Goal: Task Accomplishment & Management: Manage account settings

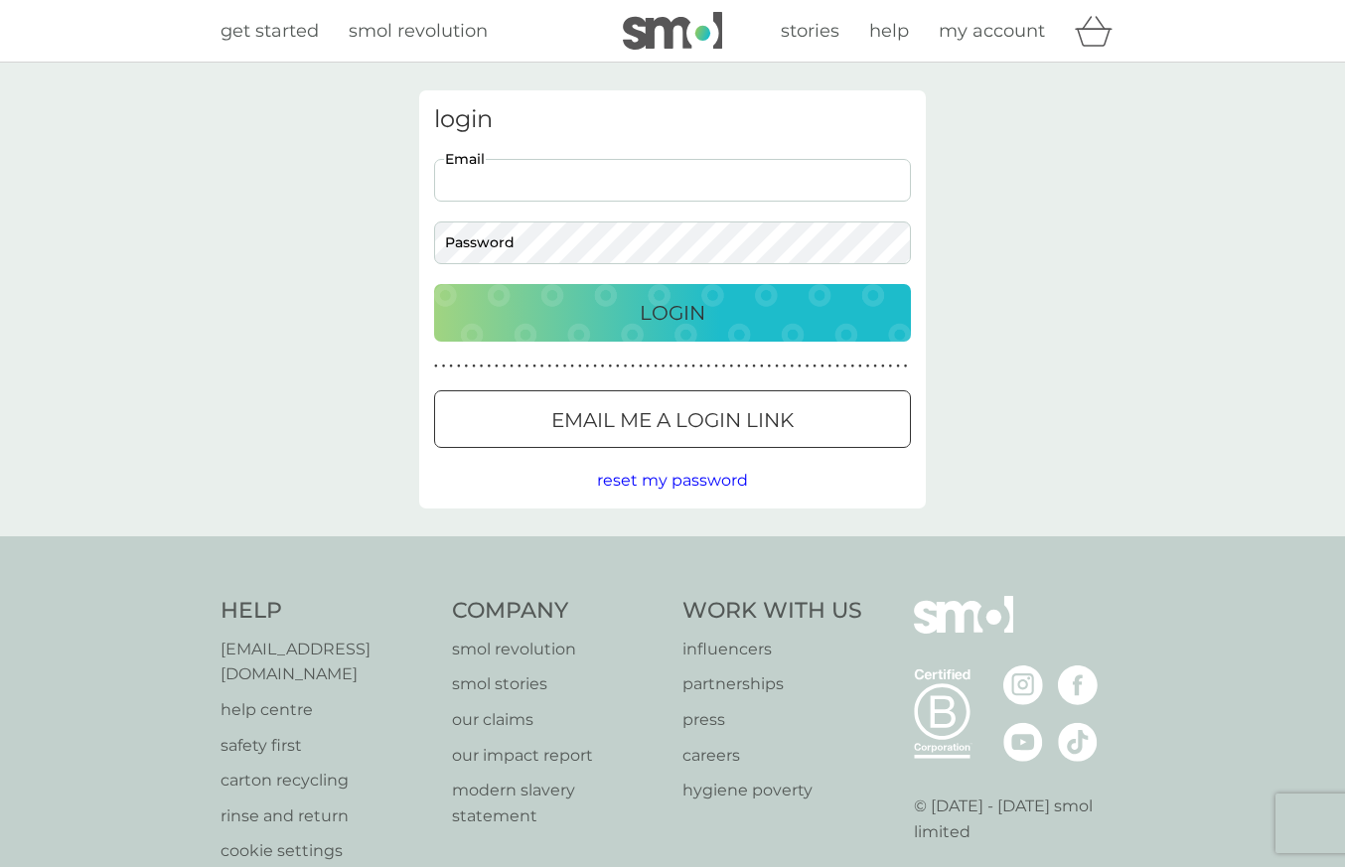
type input "[EMAIL_ADDRESS][DOMAIN_NAME]"
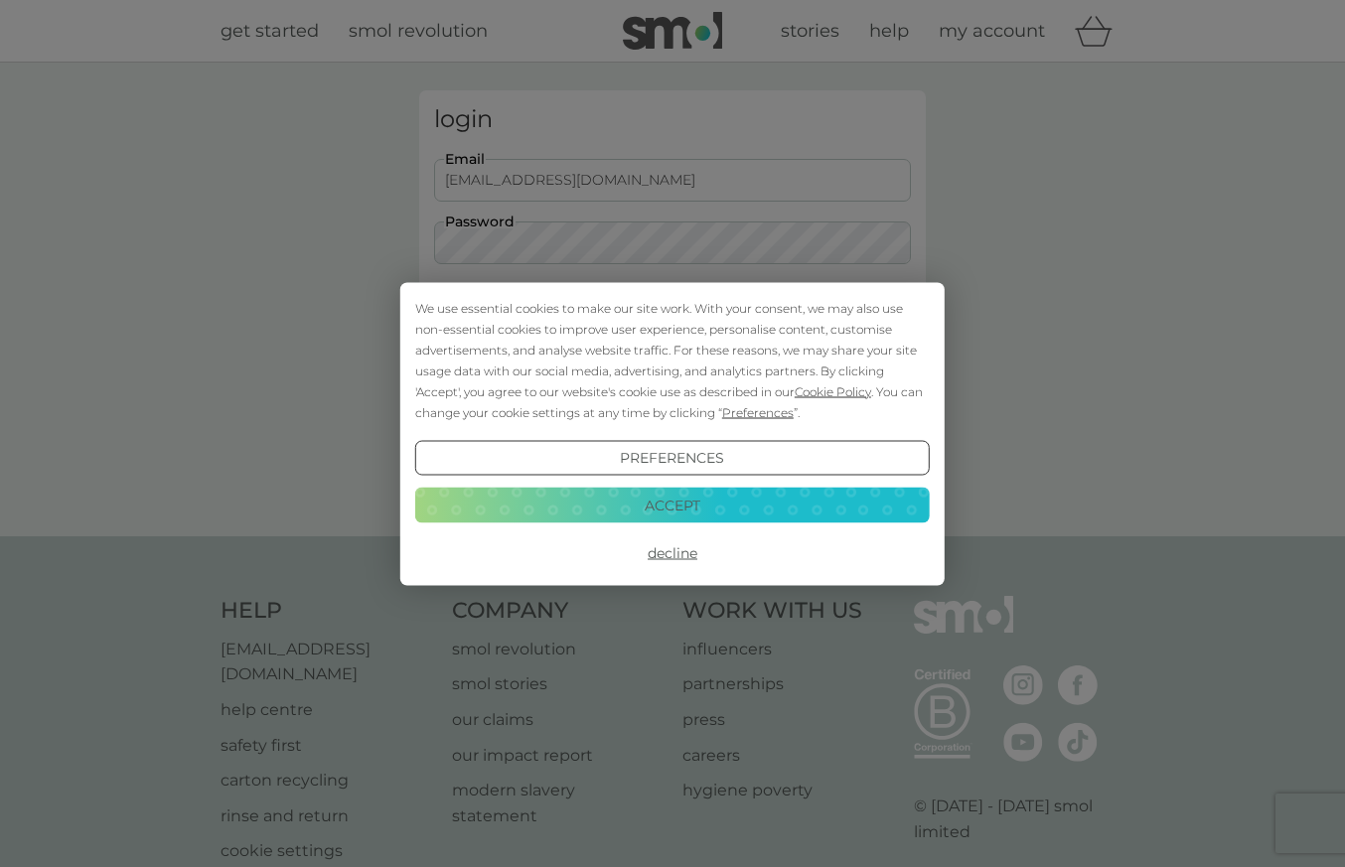
click at [630, 511] on button "Accept" at bounding box center [672, 506] width 514 height 36
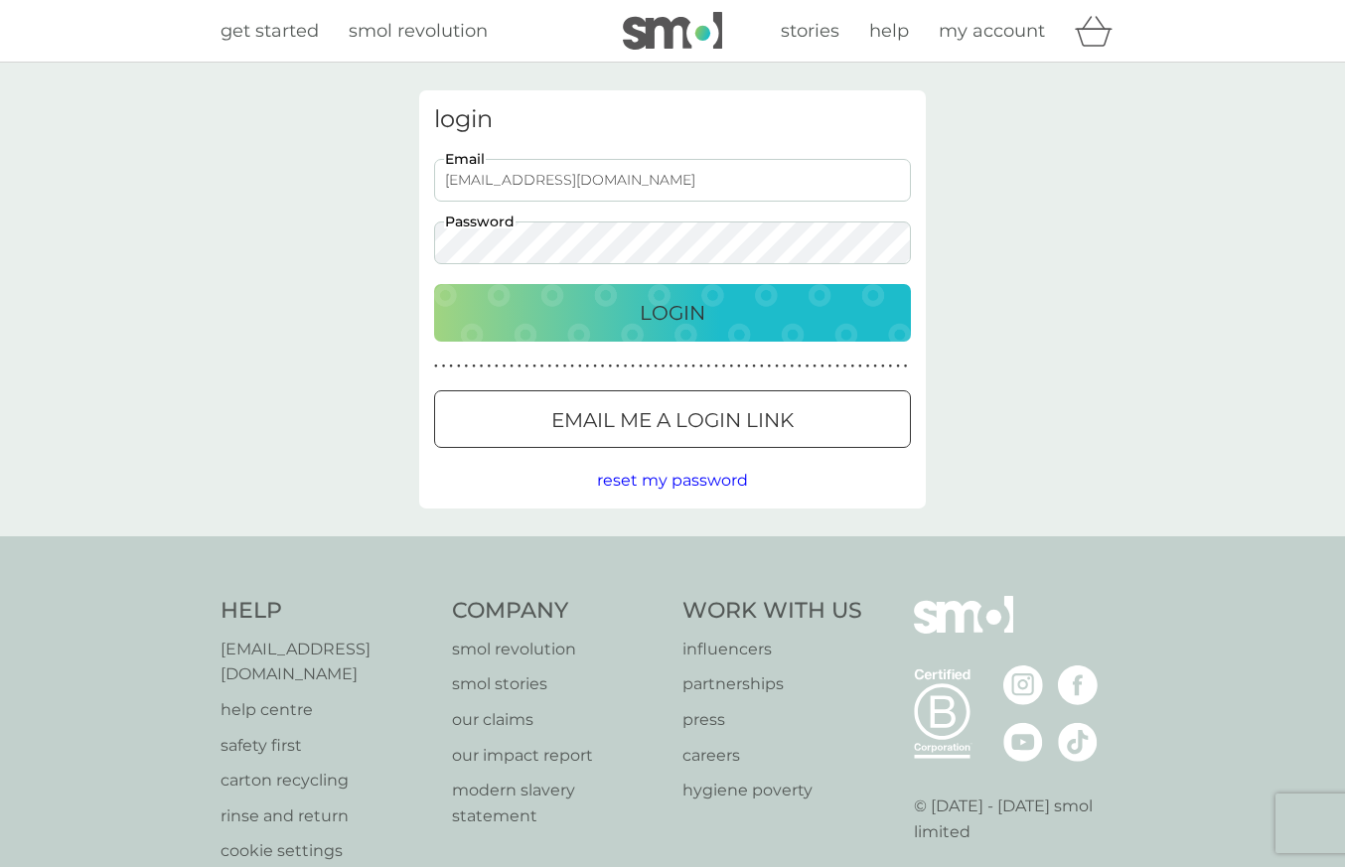
click at [654, 315] on p "Login" at bounding box center [673, 313] width 66 height 32
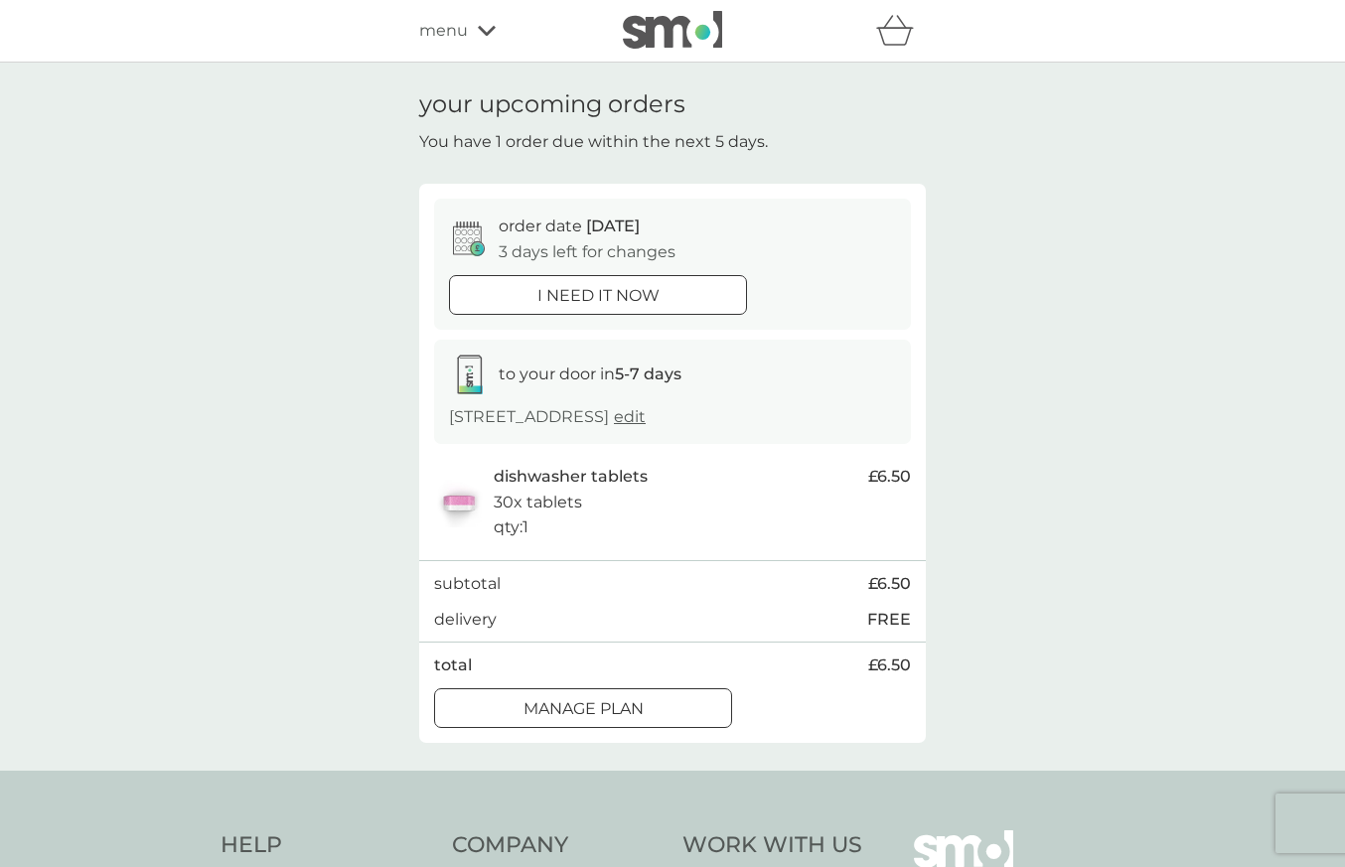
click at [577, 706] on div at bounding box center [583, 708] width 72 height 21
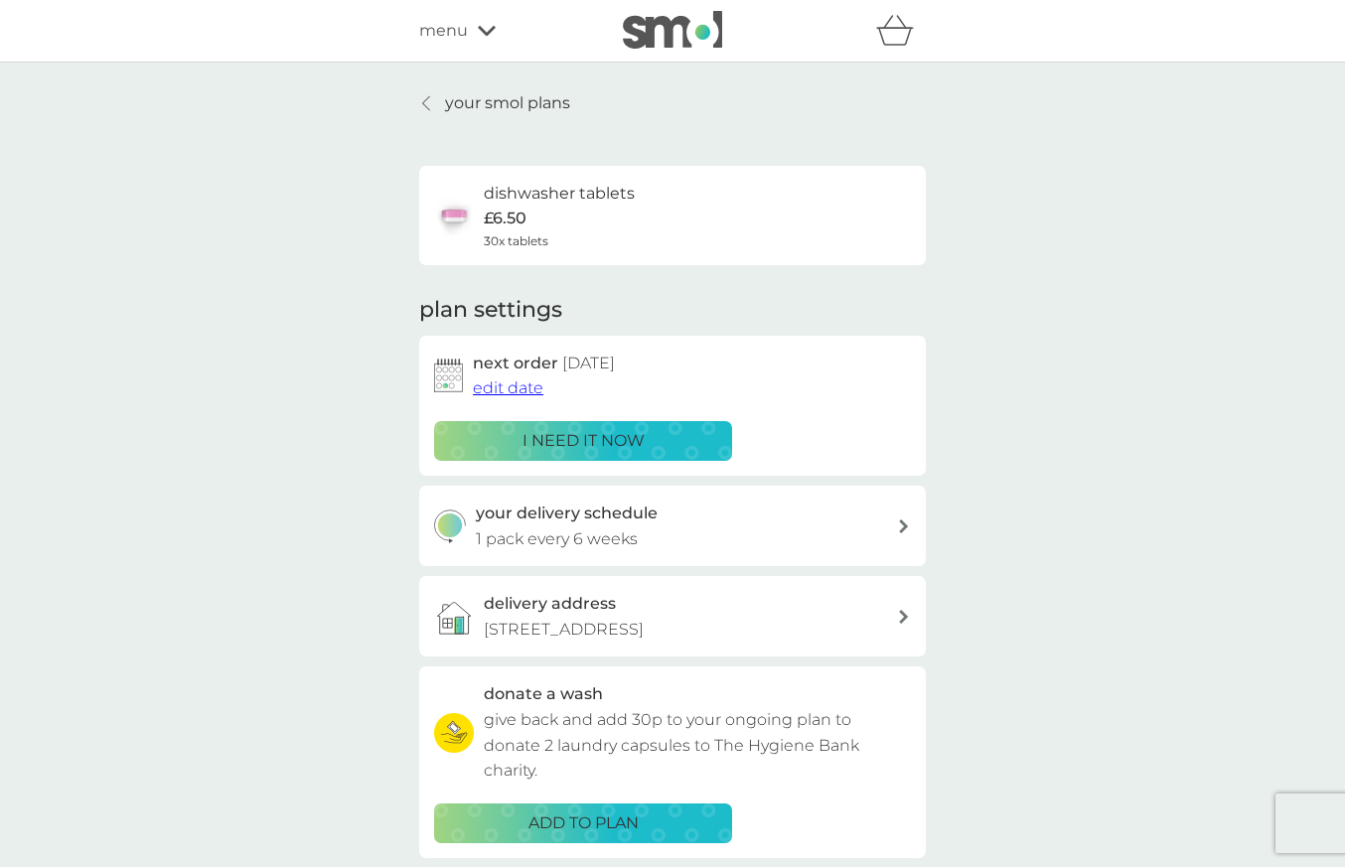
click at [526, 387] on span "edit date" at bounding box center [508, 387] width 71 height 19
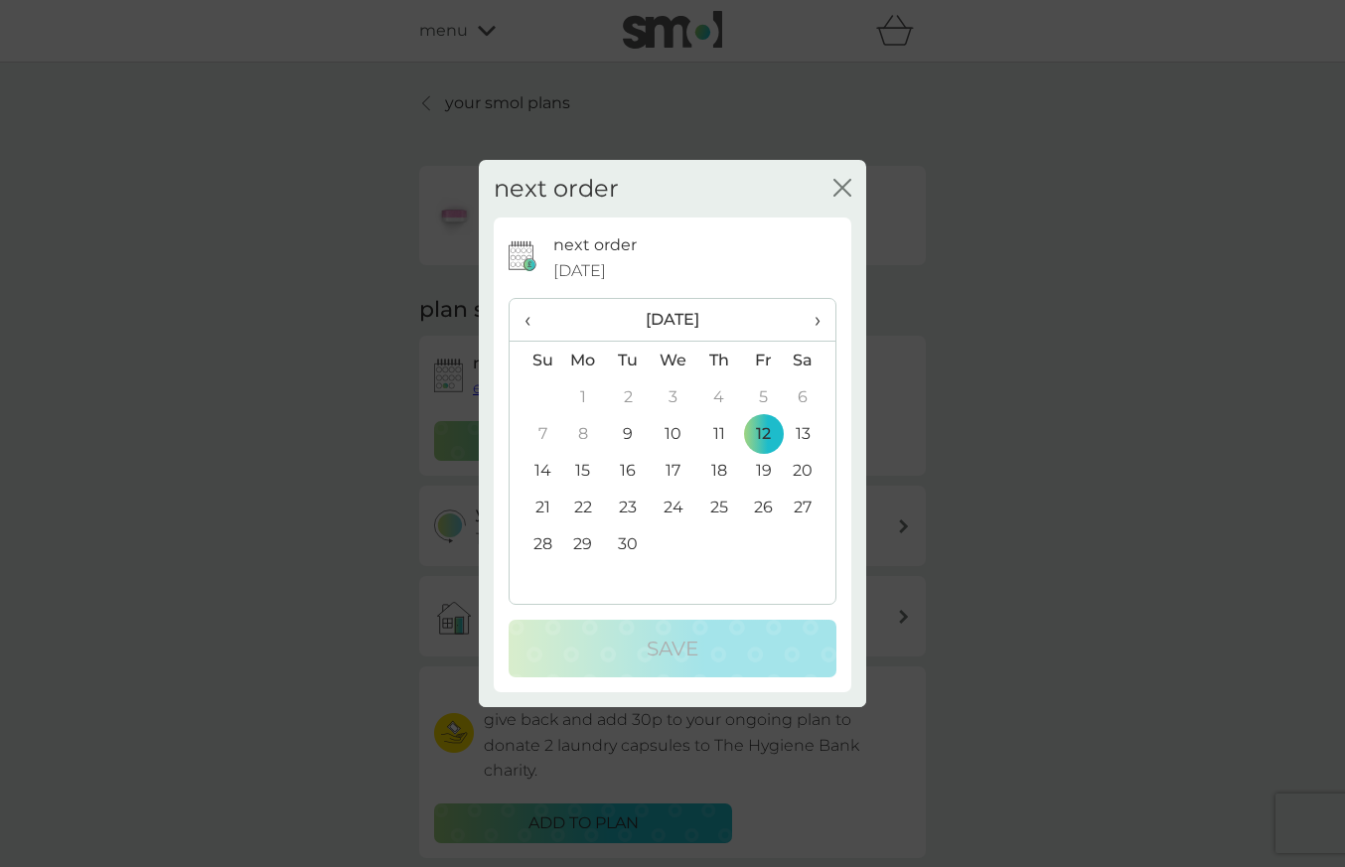
click at [766, 505] on td "26" at bounding box center [763, 507] width 45 height 37
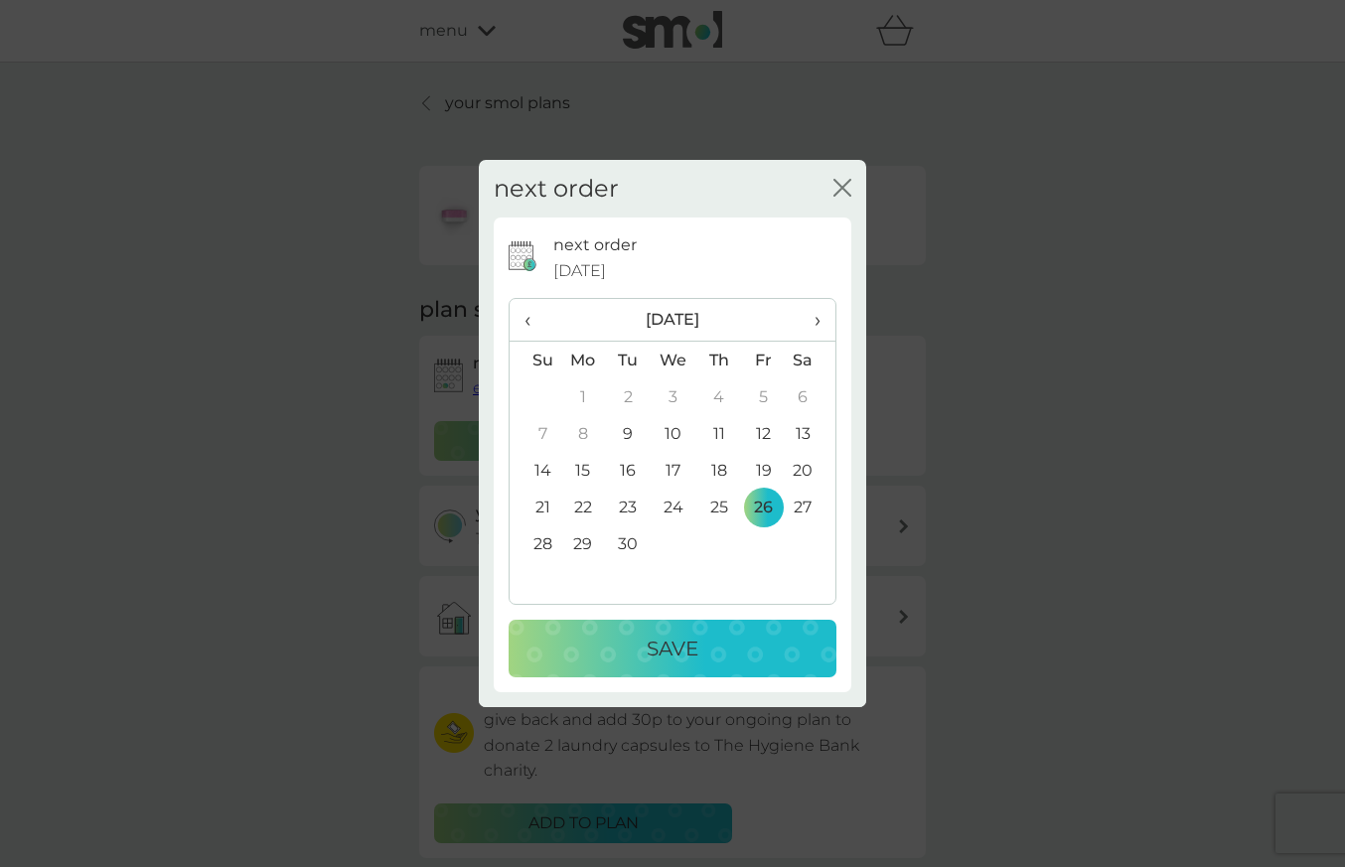
click at [734, 651] on div "Save" at bounding box center [672, 649] width 288 height 32
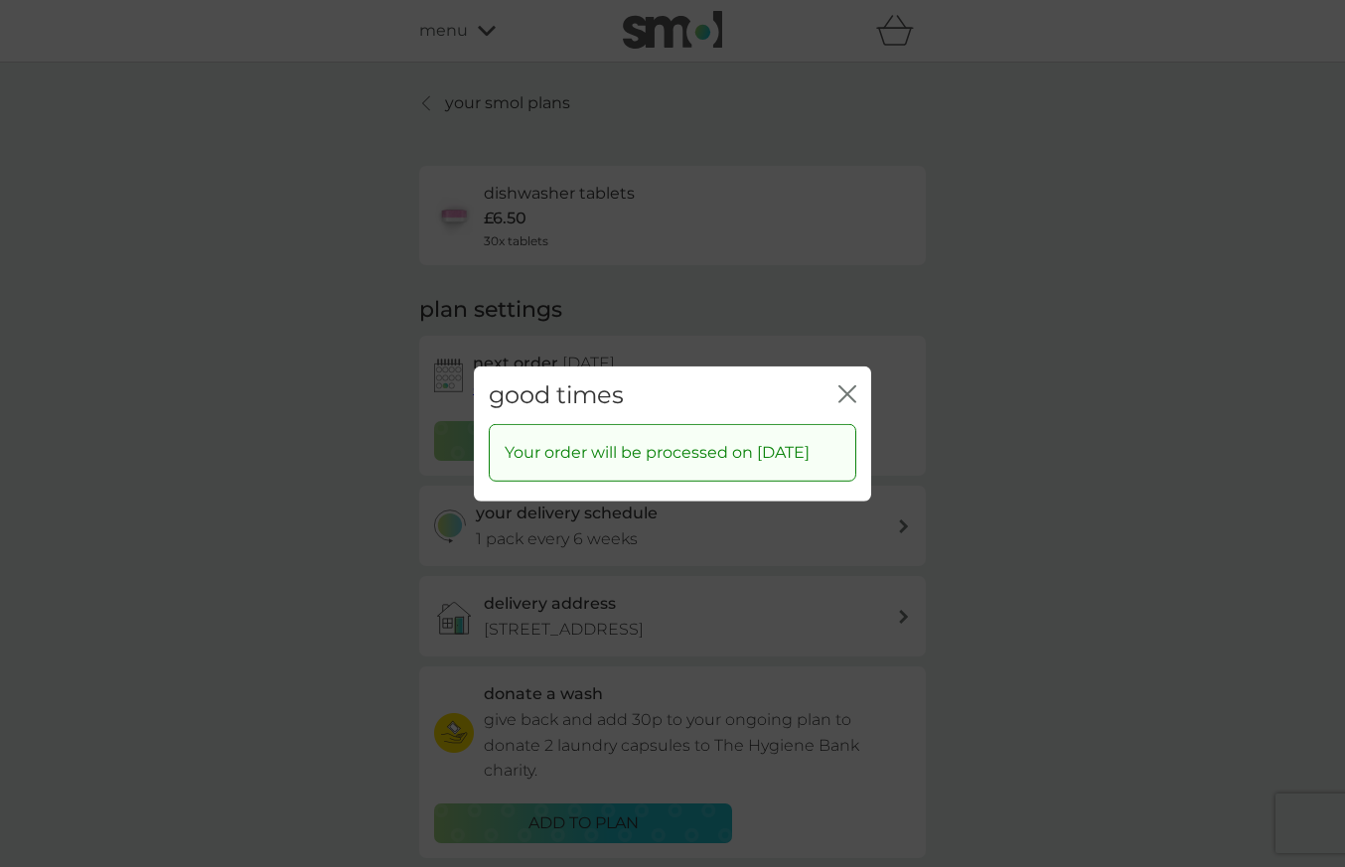
click at [846, 384] on icon "close" at bounding box center [847, 393] width 18 height 18
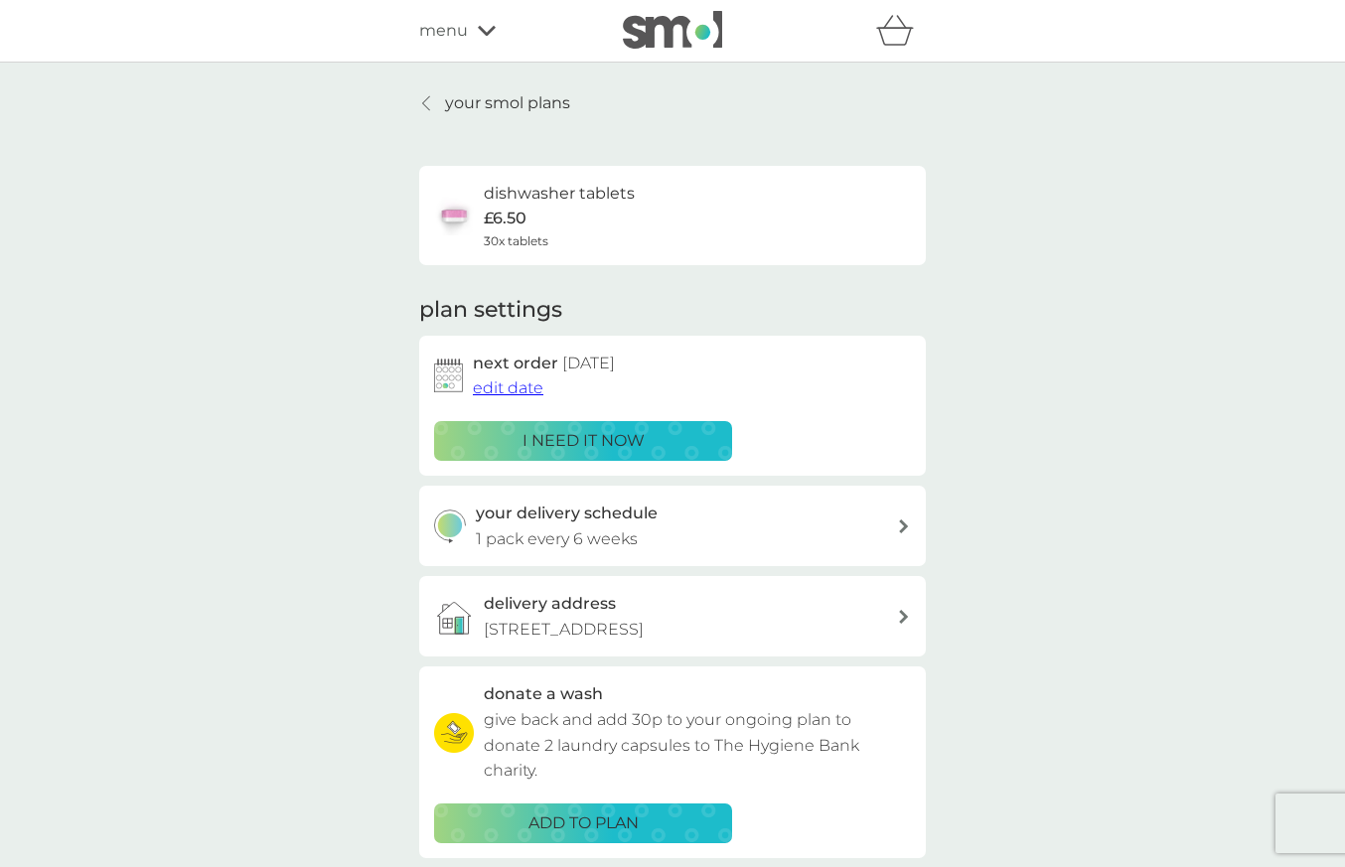
click at [675, 34] on img at bounding box center [672, 30] width 99 height 38
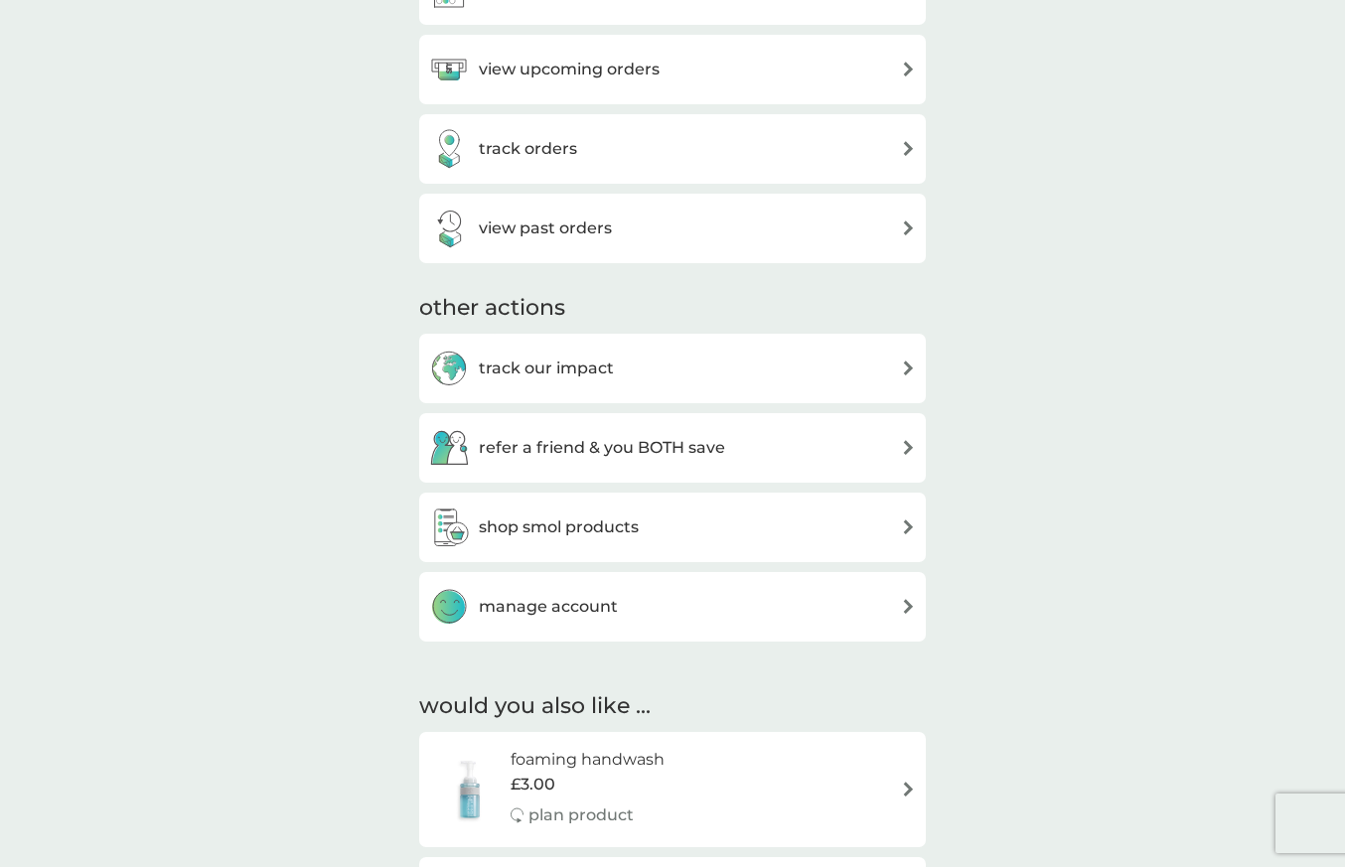
scroll to position [761, 0]
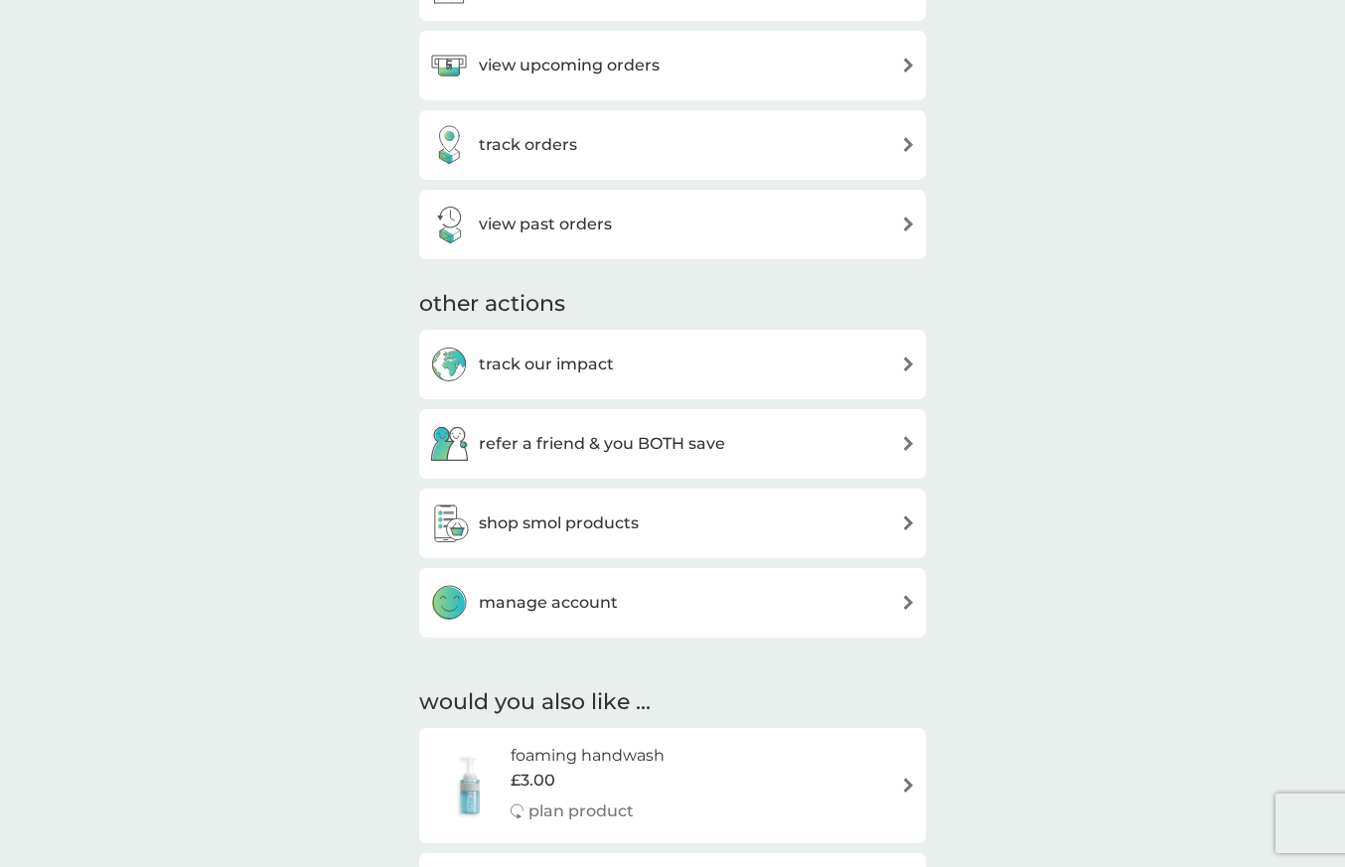
click at [676, 518] on div "shop smol products" at bounding box center [672, 524] width 487 height 40
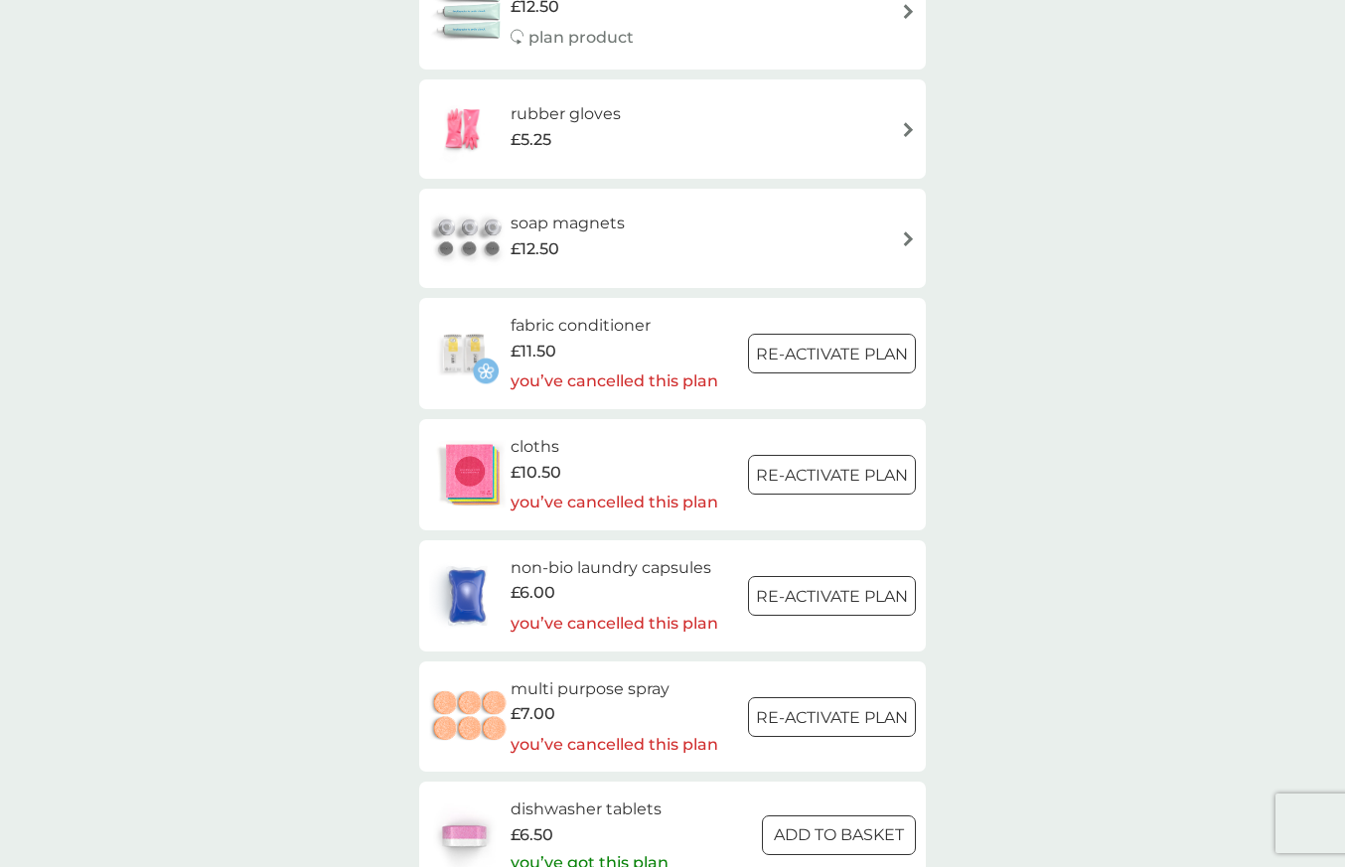
scroll to position [2645, 0]
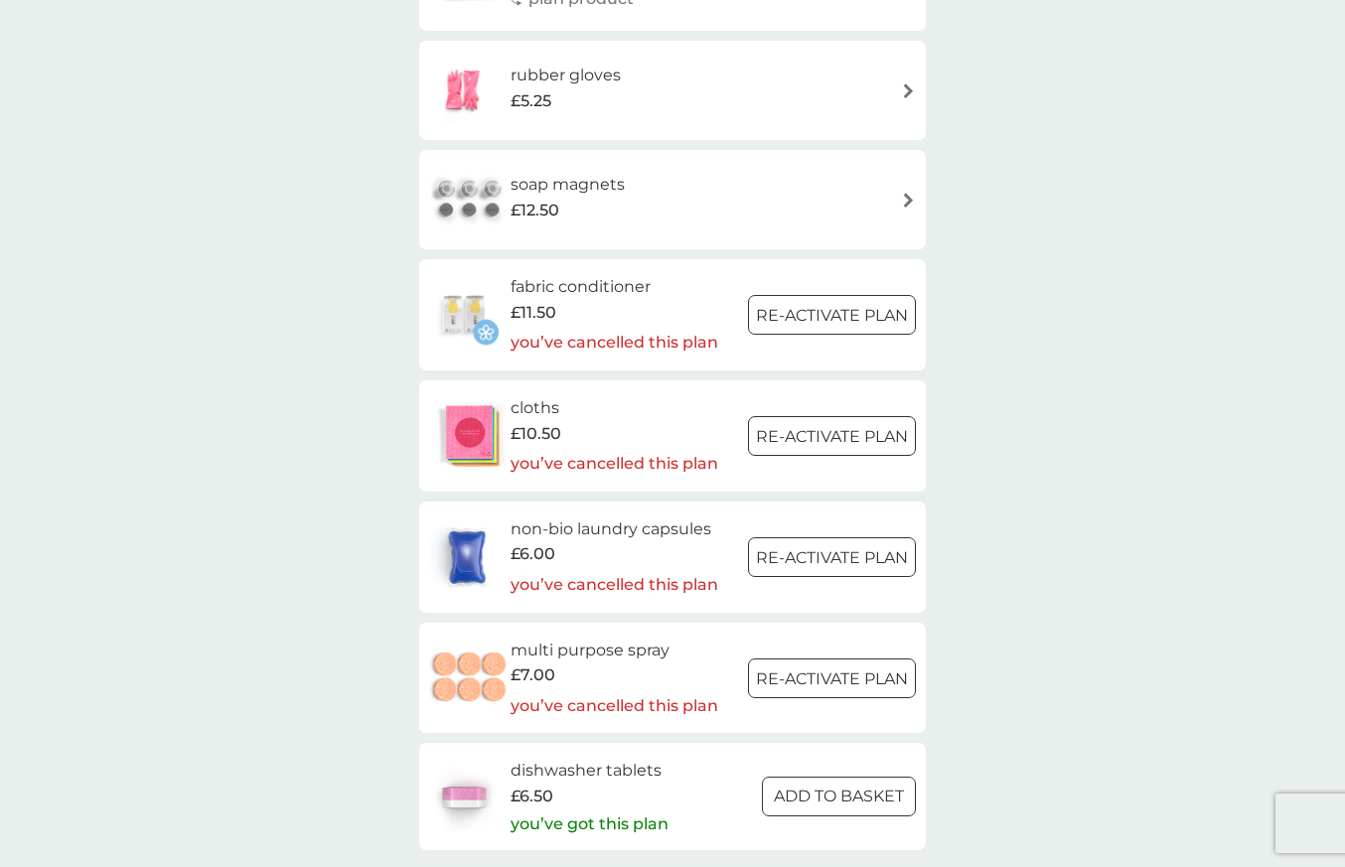
click at [513, 421] on span "£10.50" at bounding box center [535, 434] width 51 height 26
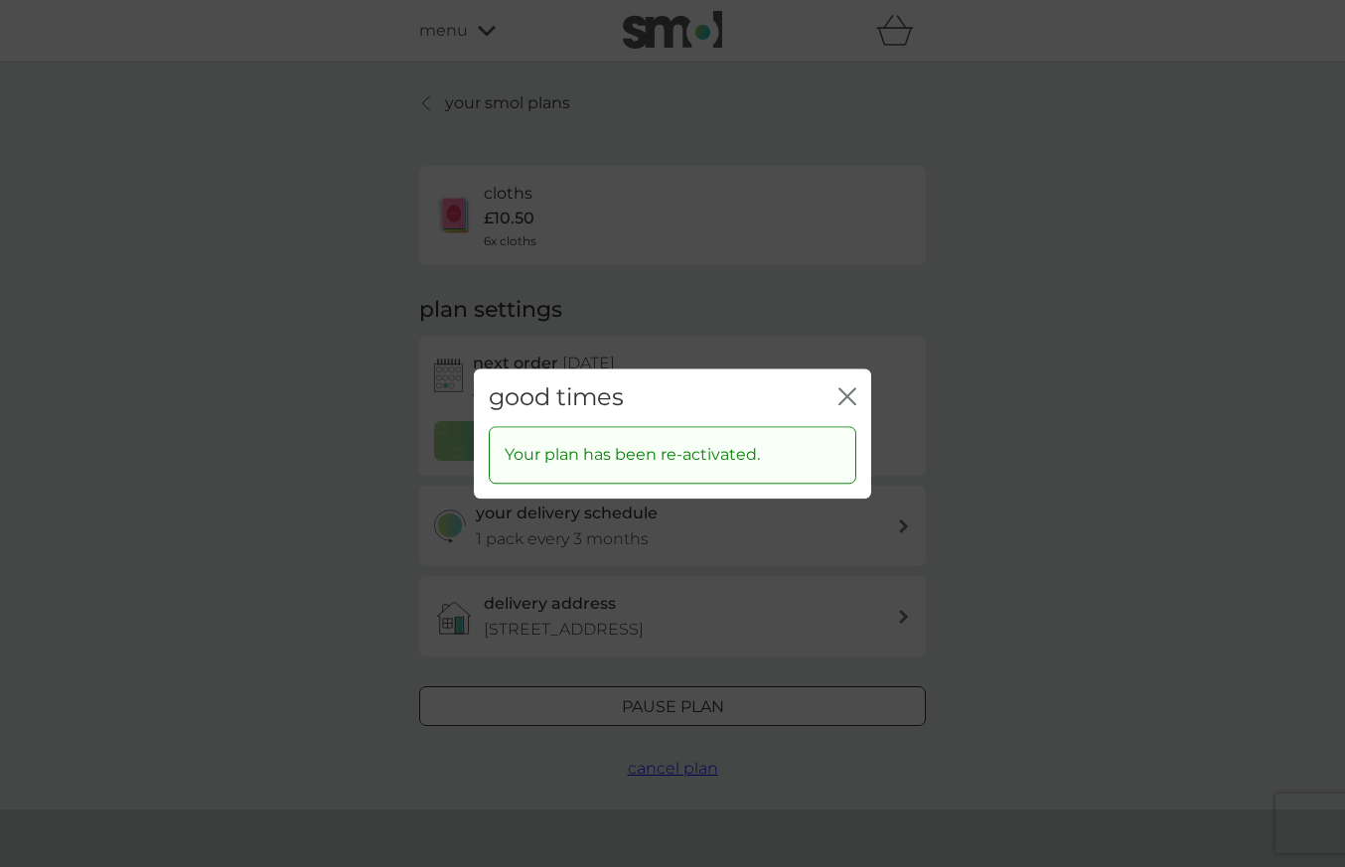
click at [714, 459] on p "Your plan has been re-activated." at bounding box center [632, 456] width 255 height 26
click at [844, 397] on icon "close" at bounding box center [847, 396] width 18 height 18
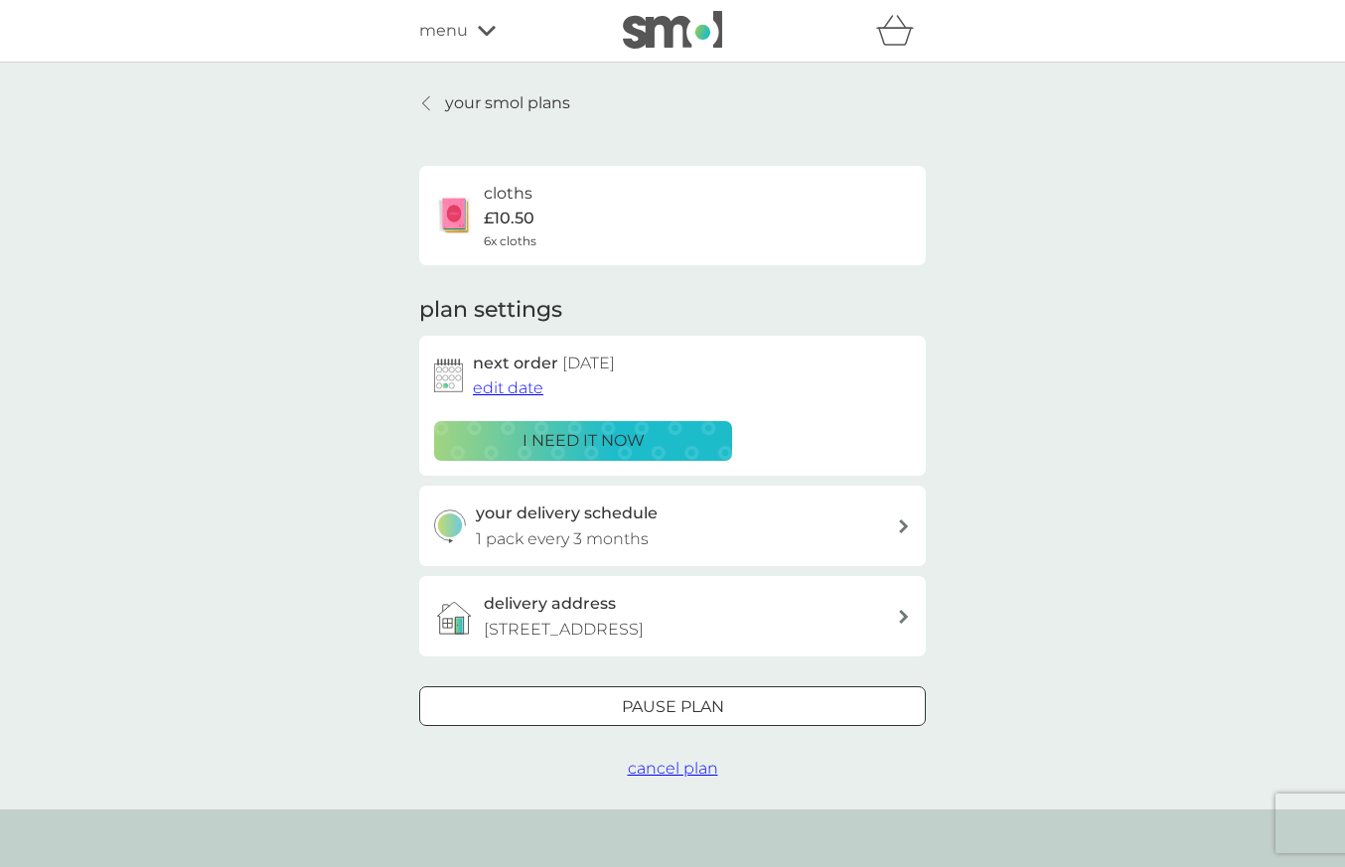
click at [477, 218] on div "cloths £10.50 6x cloths" at bounding box center [485, 216] width 102 height 70
click at [520, 203] on h6 "cloths" at bounding box center [508, 194] width 49 height 26
click at [461, 219] on img at bounding box center [454, 216] width 40 height 40
click at [511, 219] on p "£10.50" at bounding box center [509, 219] width 51 height 26
click at [451, 24] on span "menu" at bounding box center [443, 31] width 49 height 26
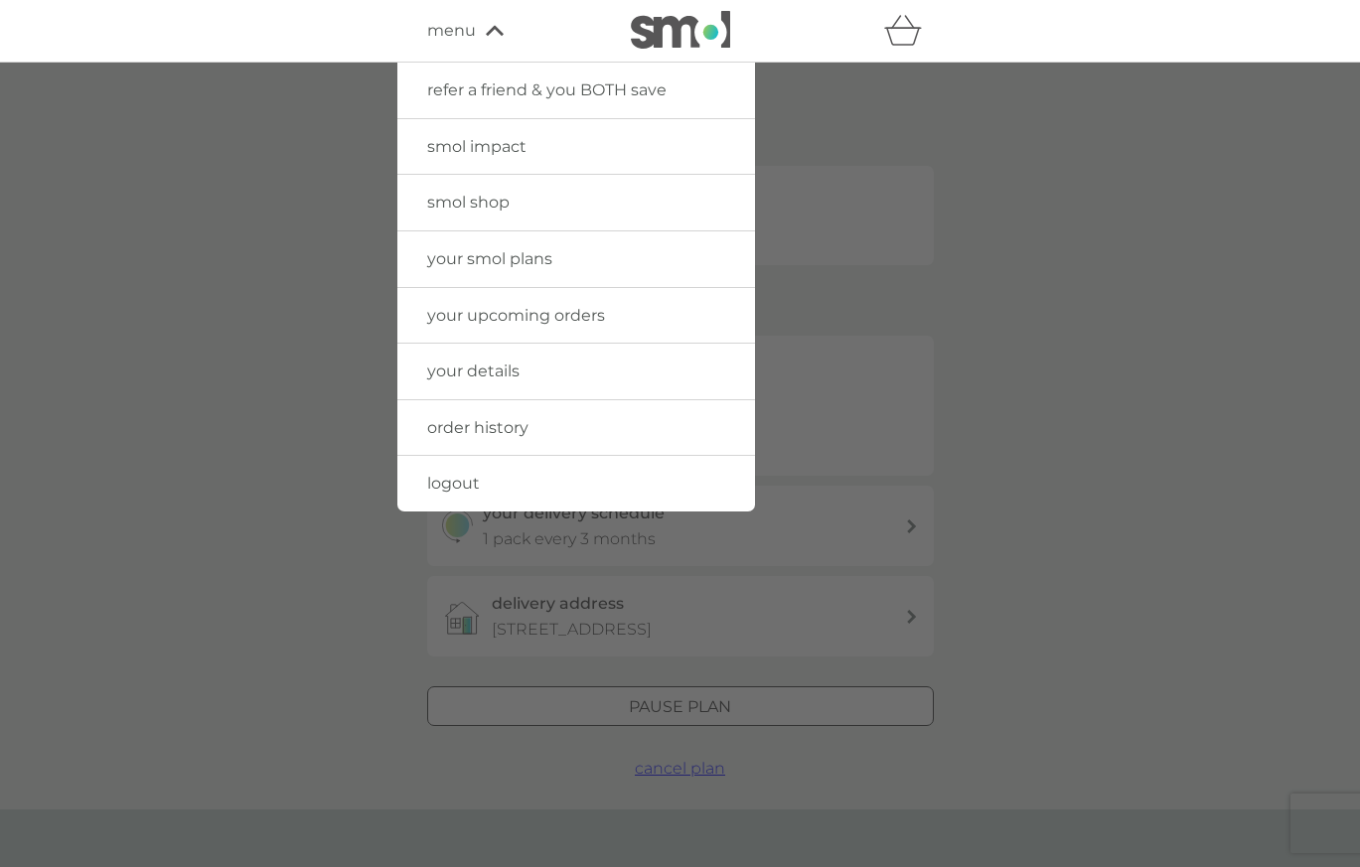
click at [480, 191] on link "smol shop" at bounding box center [576, 203] width 358 height 56
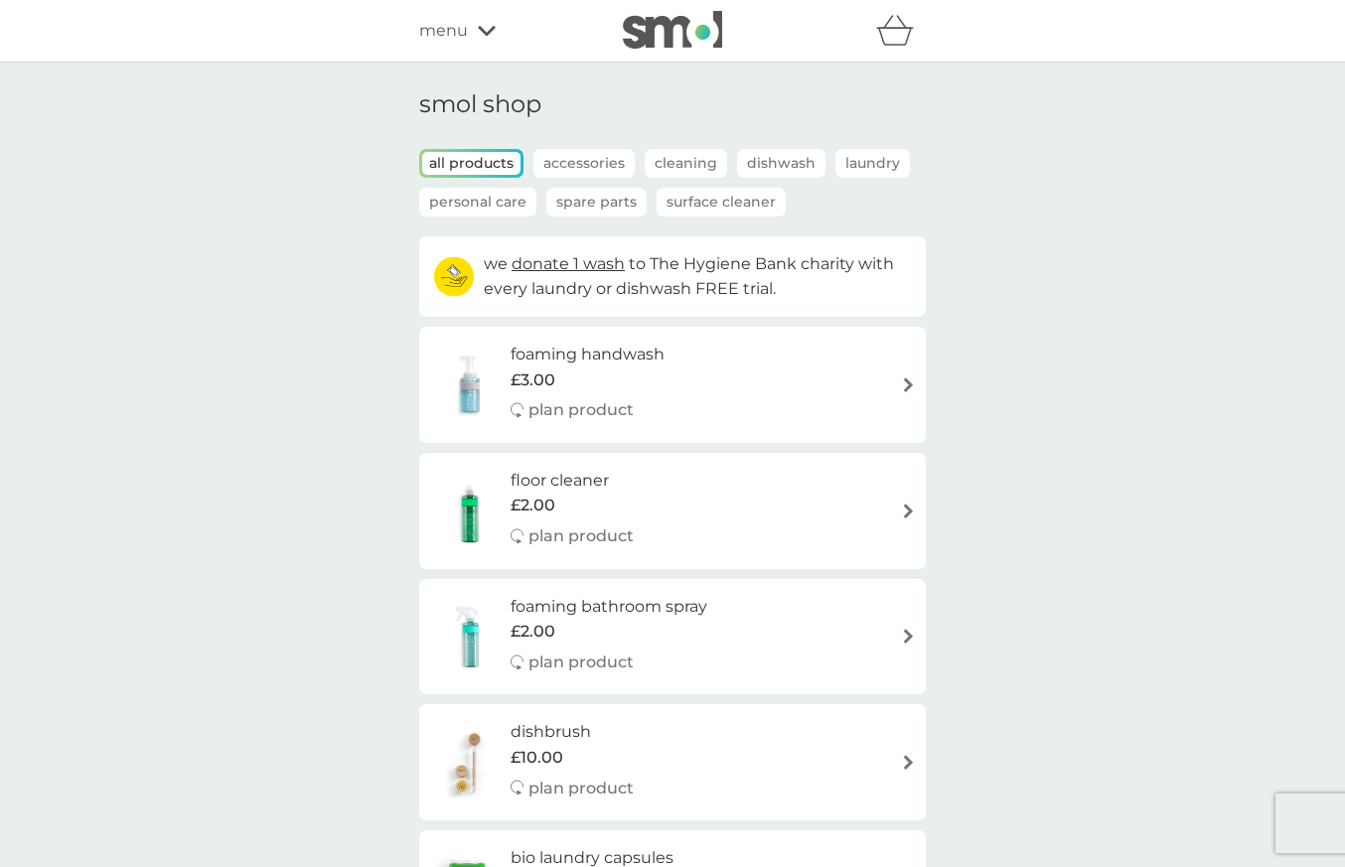
click at [712, 166] on p "Cleaning" at bounding box center [686, 163] width 82 height 29
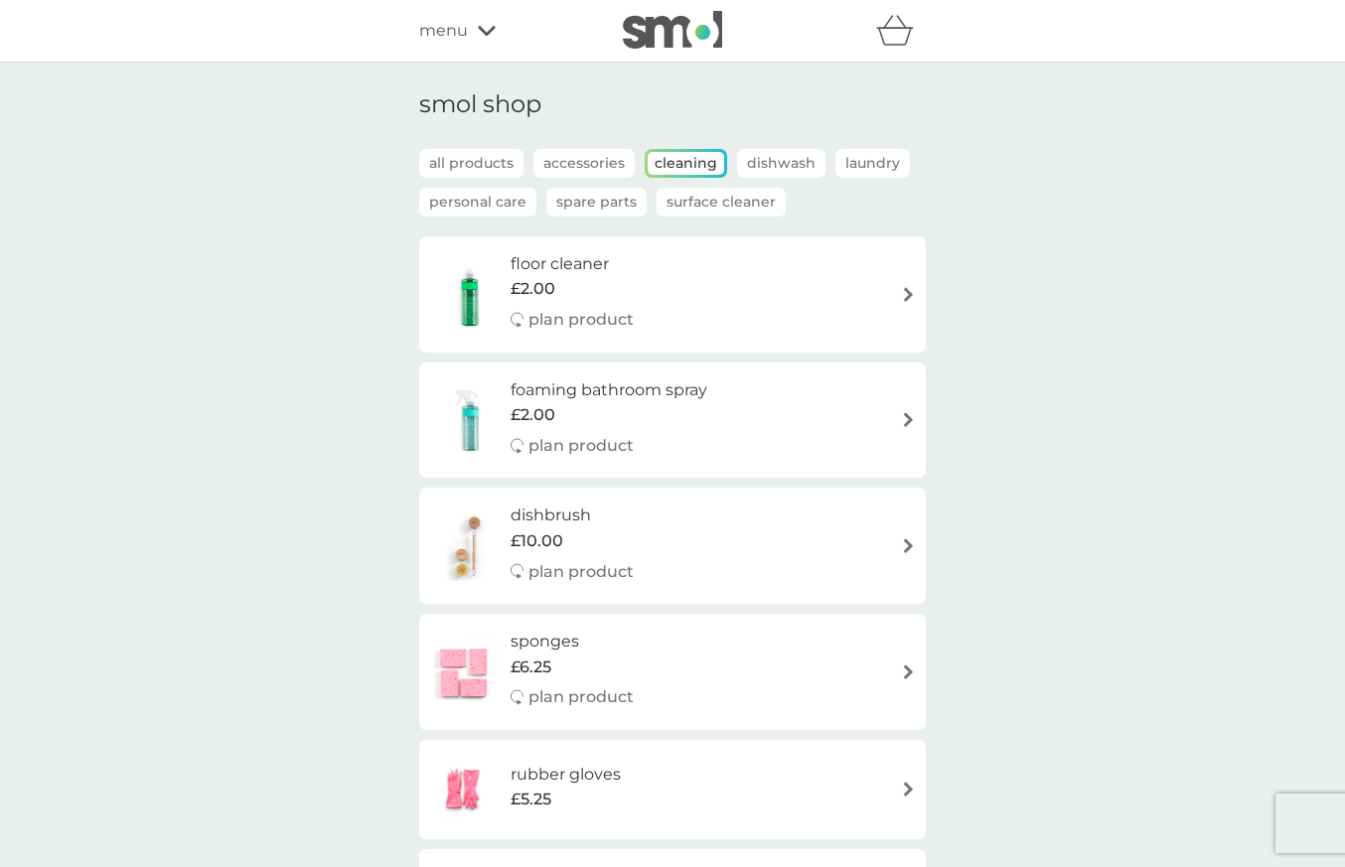
scroll to position [582, 0]
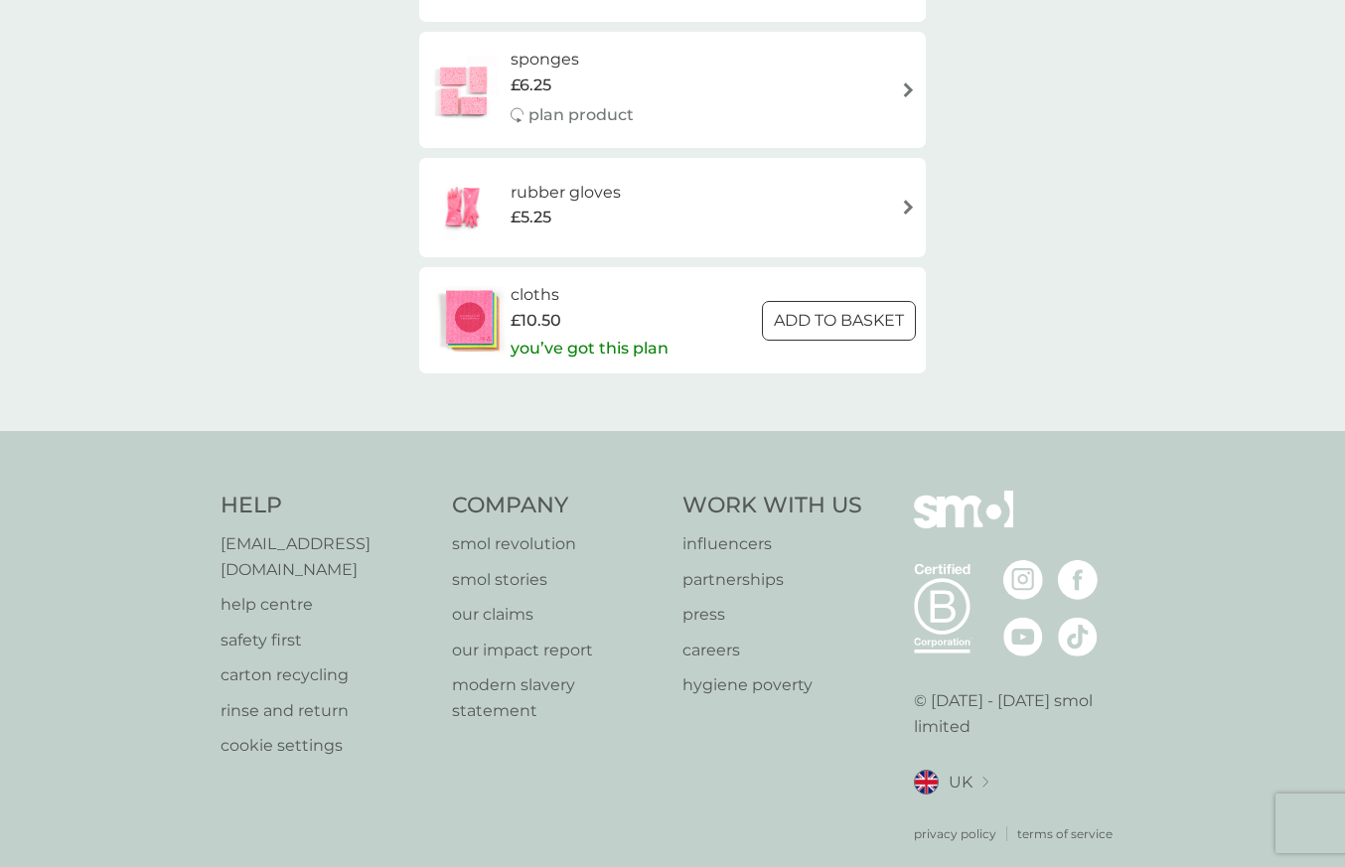
click at [576, 336] on p "you’ve got this plan" at bounding box center [589, 349] width 158 height 26
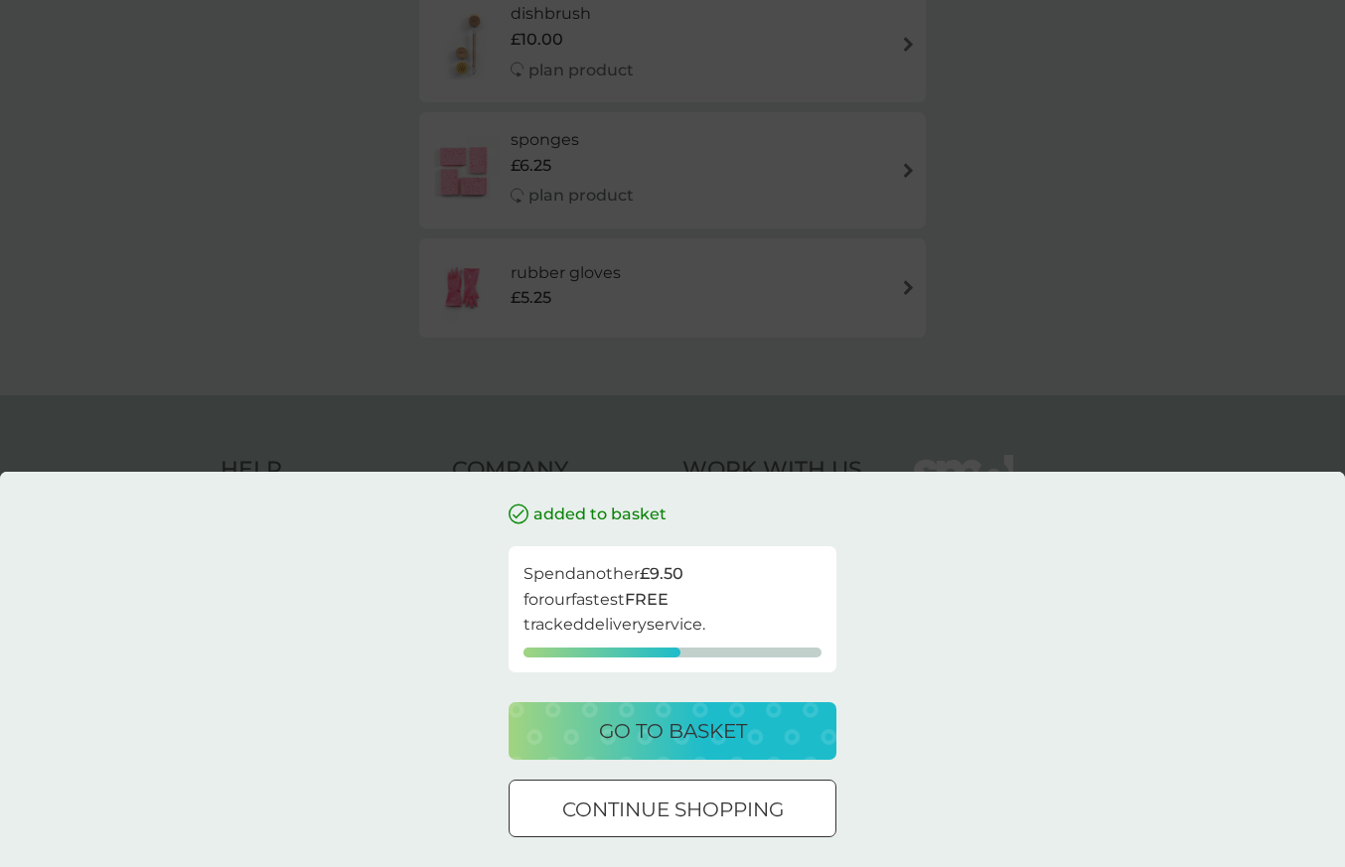
scroll to position [467, 0]
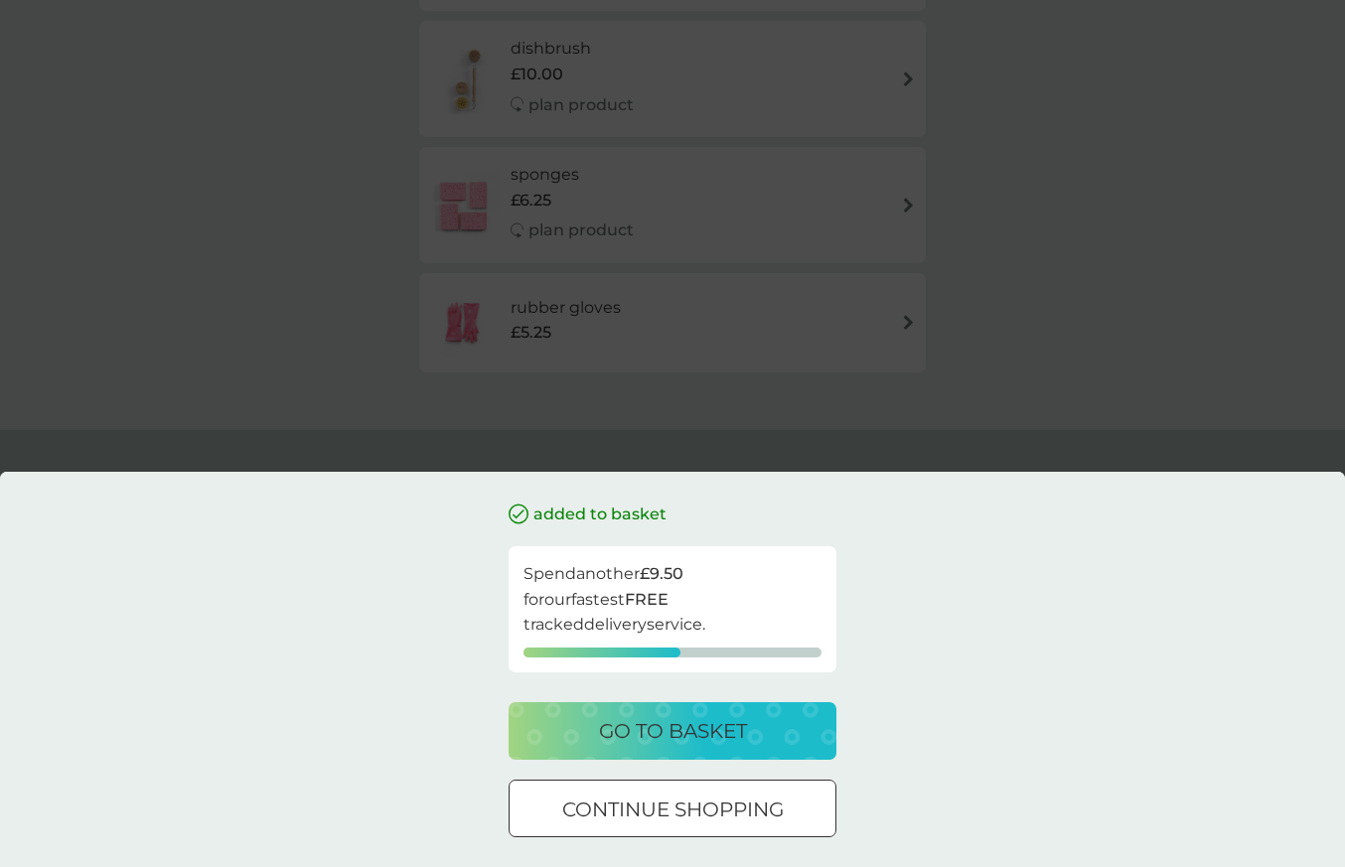
click at [722, 742] on p "go to basket" at bounding box center [673, 731] width 148 height 32
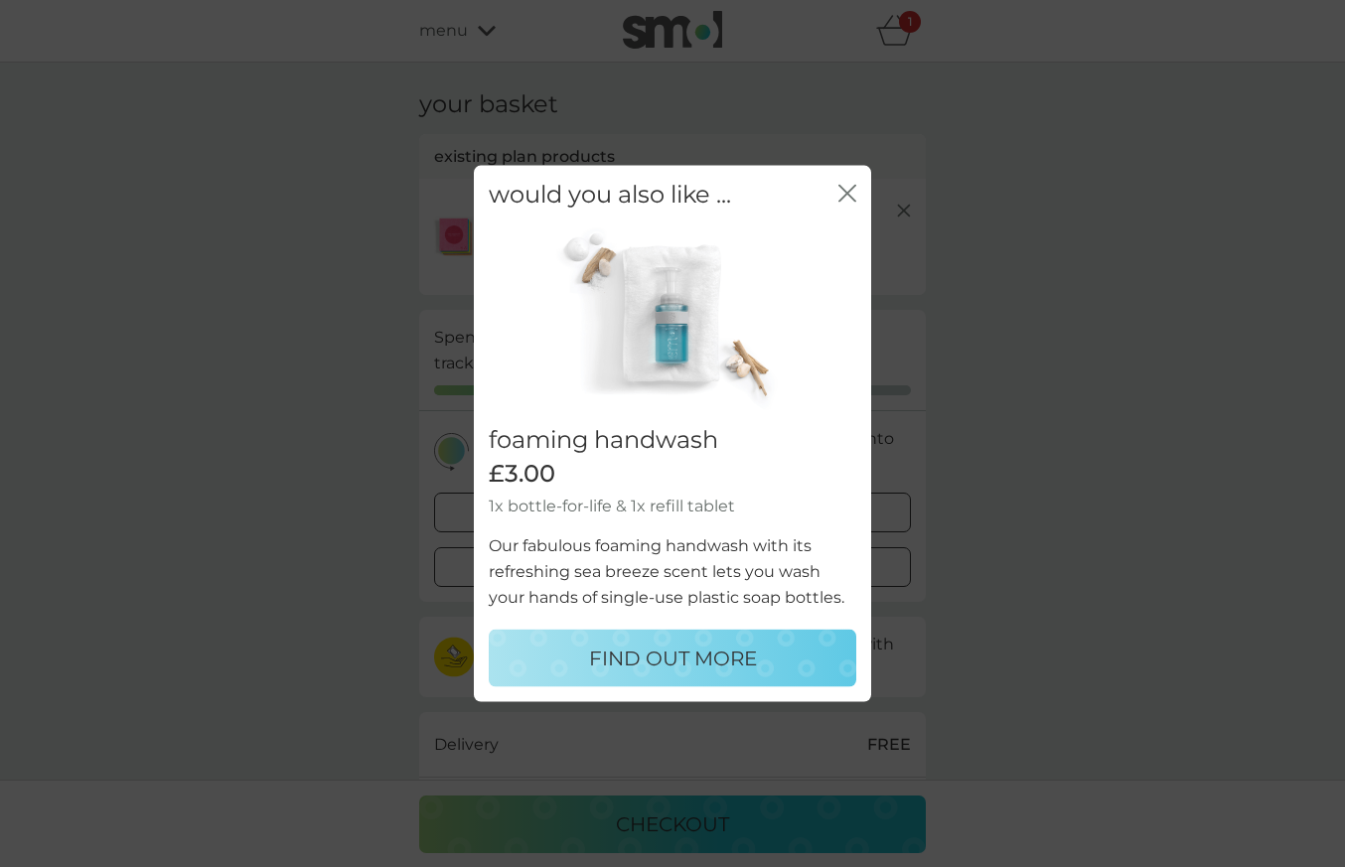
click at [857, 201] on div "would you also like ... close" at bounding box center [672, 194] width 397 height 59
click at [845, 198] on icon "close" at bounding box center [847, 193] width 18 height 18
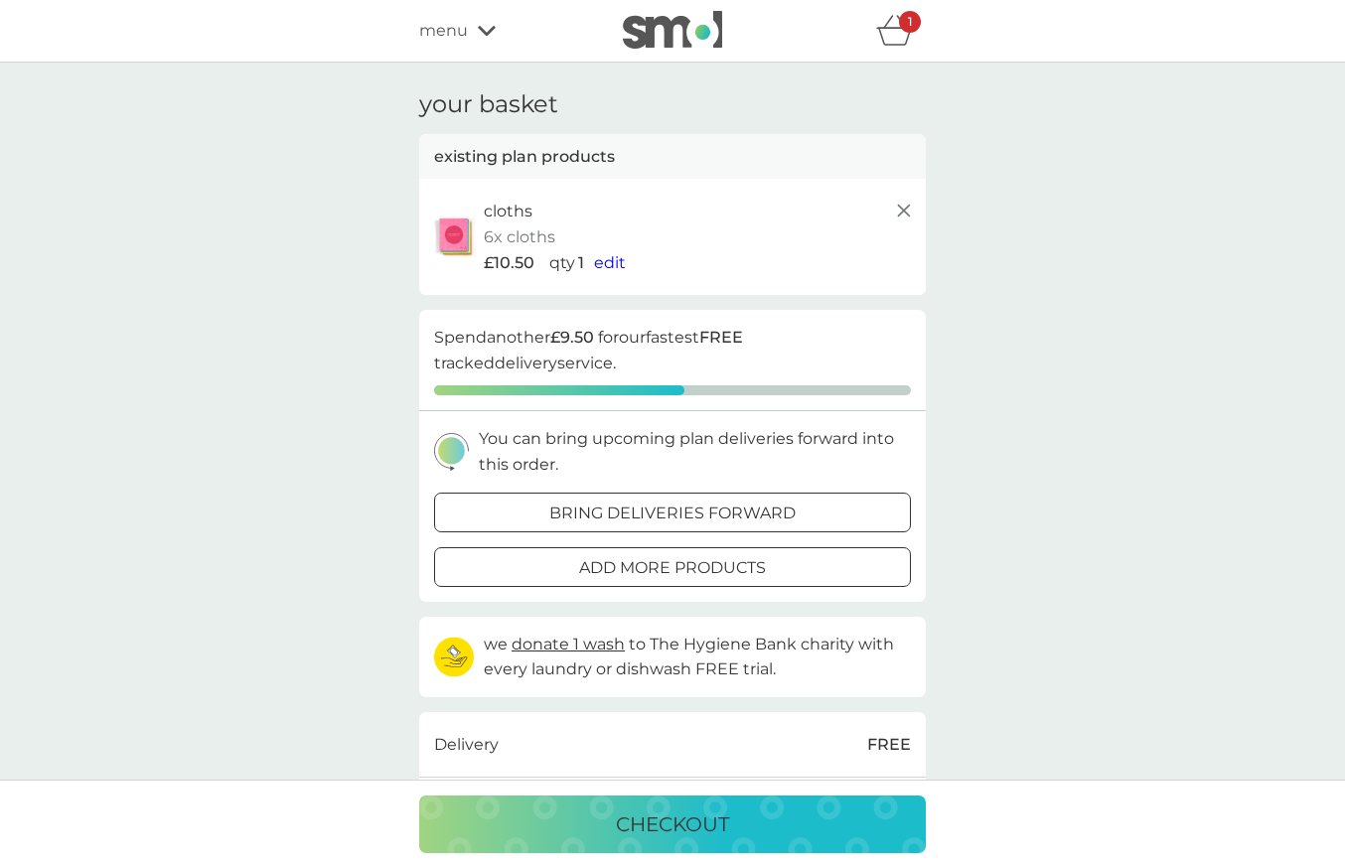
click at [905, 216] on icon at bounding box center [904, 211] width 24 height 24
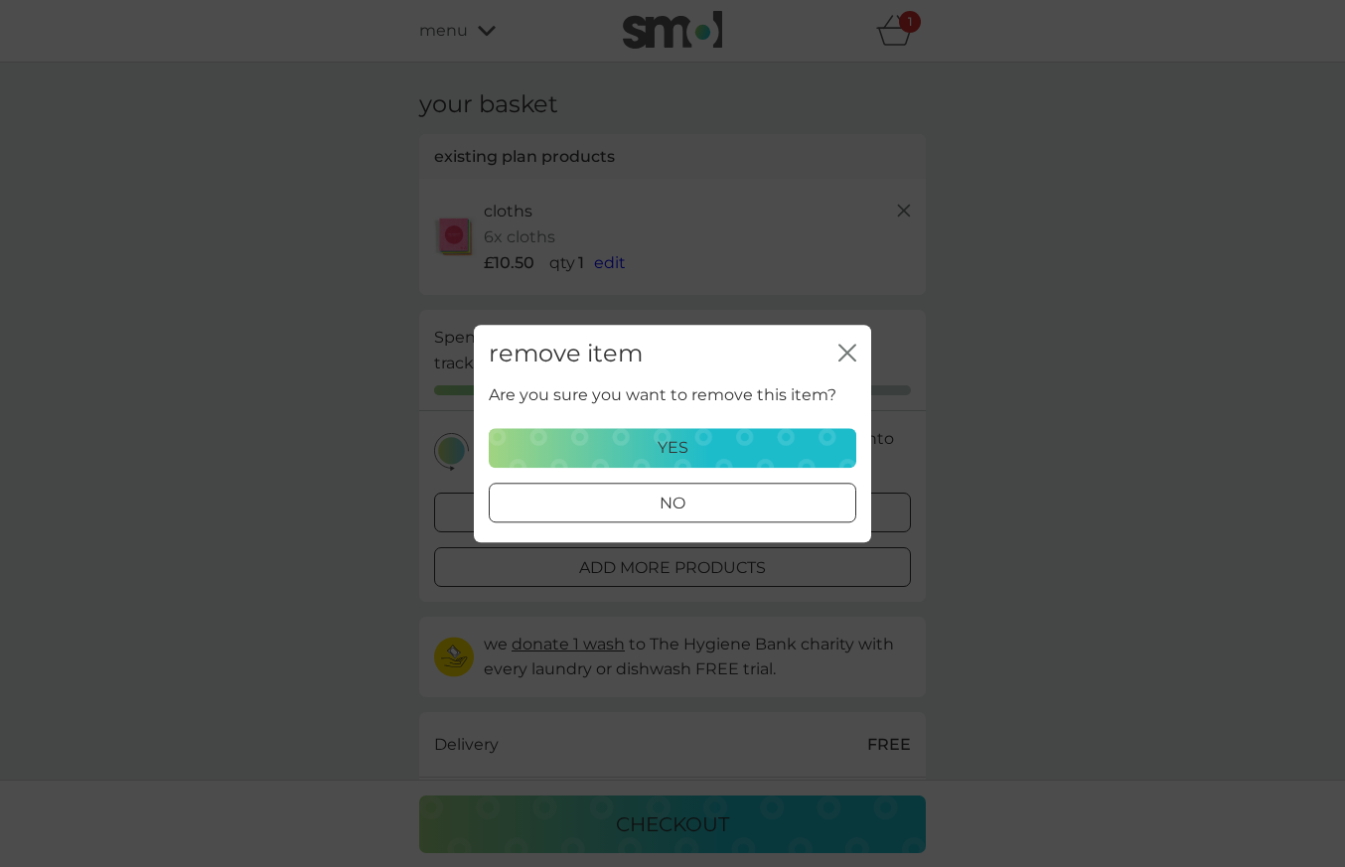
click at [655, 449] on div "yes" at bounding box center [673, 448] width 342 height 26
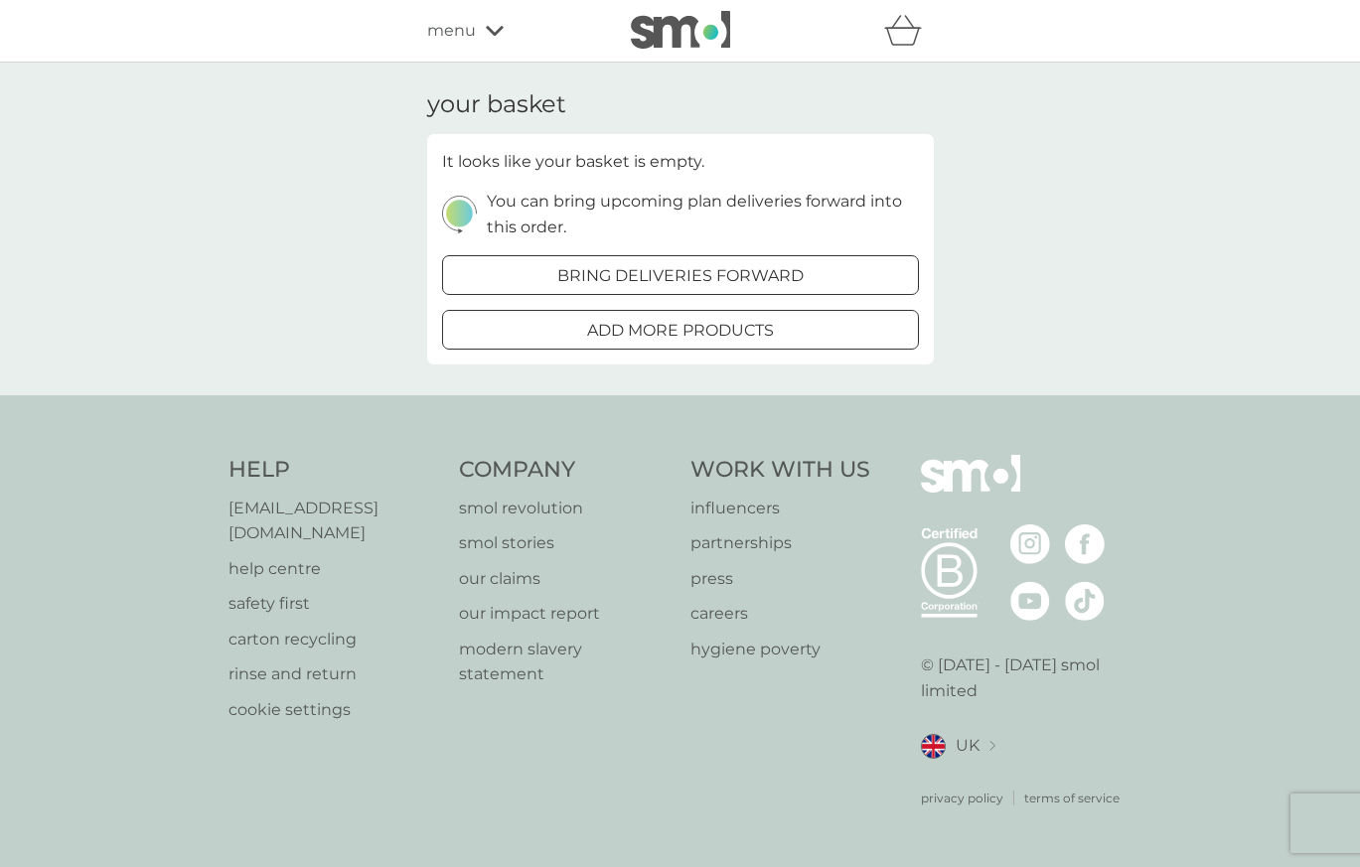
click at [438, 29] on span "menu" at bounding box center [451, 31] width 49 height 26
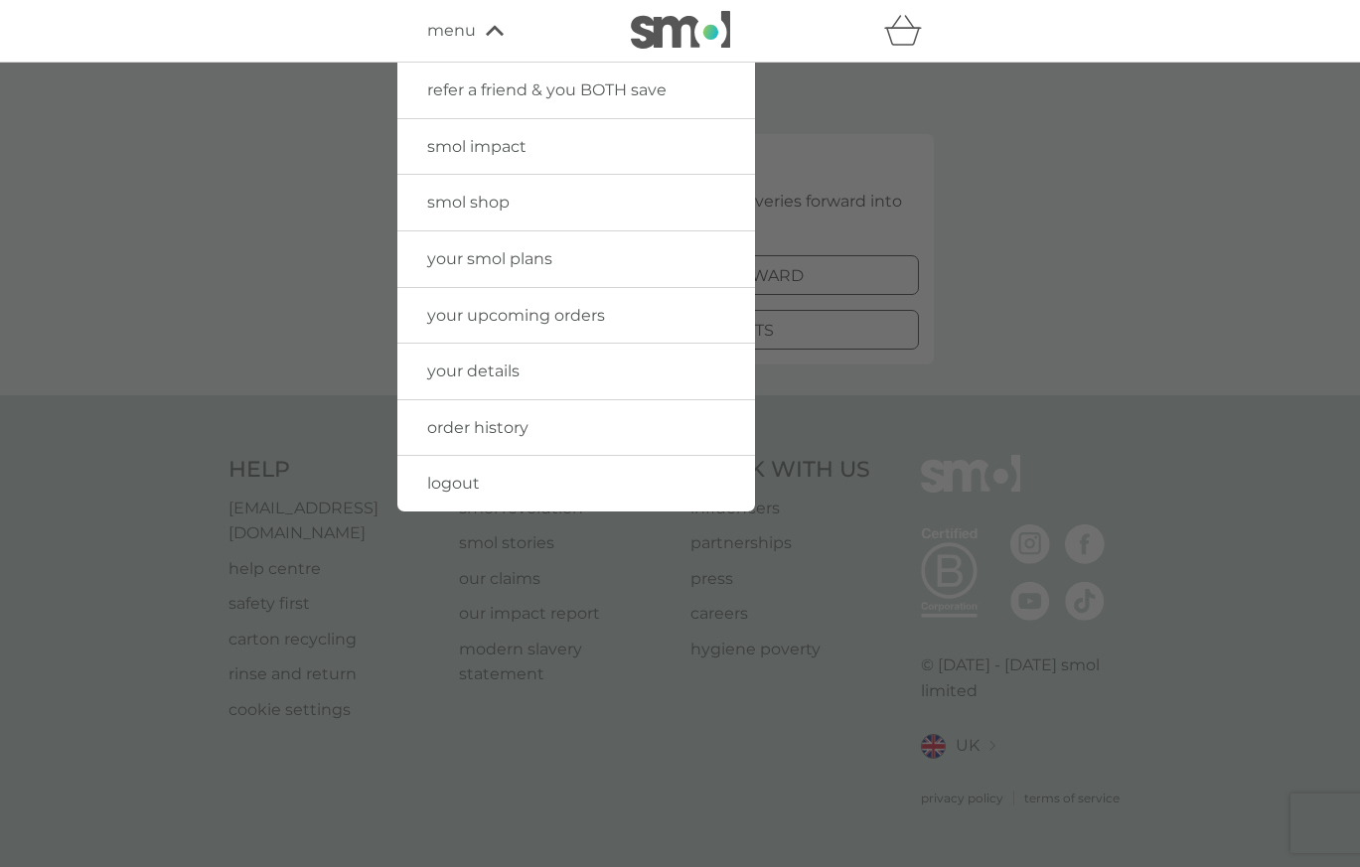
click at [512, 252] on span "your smol plans" at bounding box center [489, 258] width 125 height 19
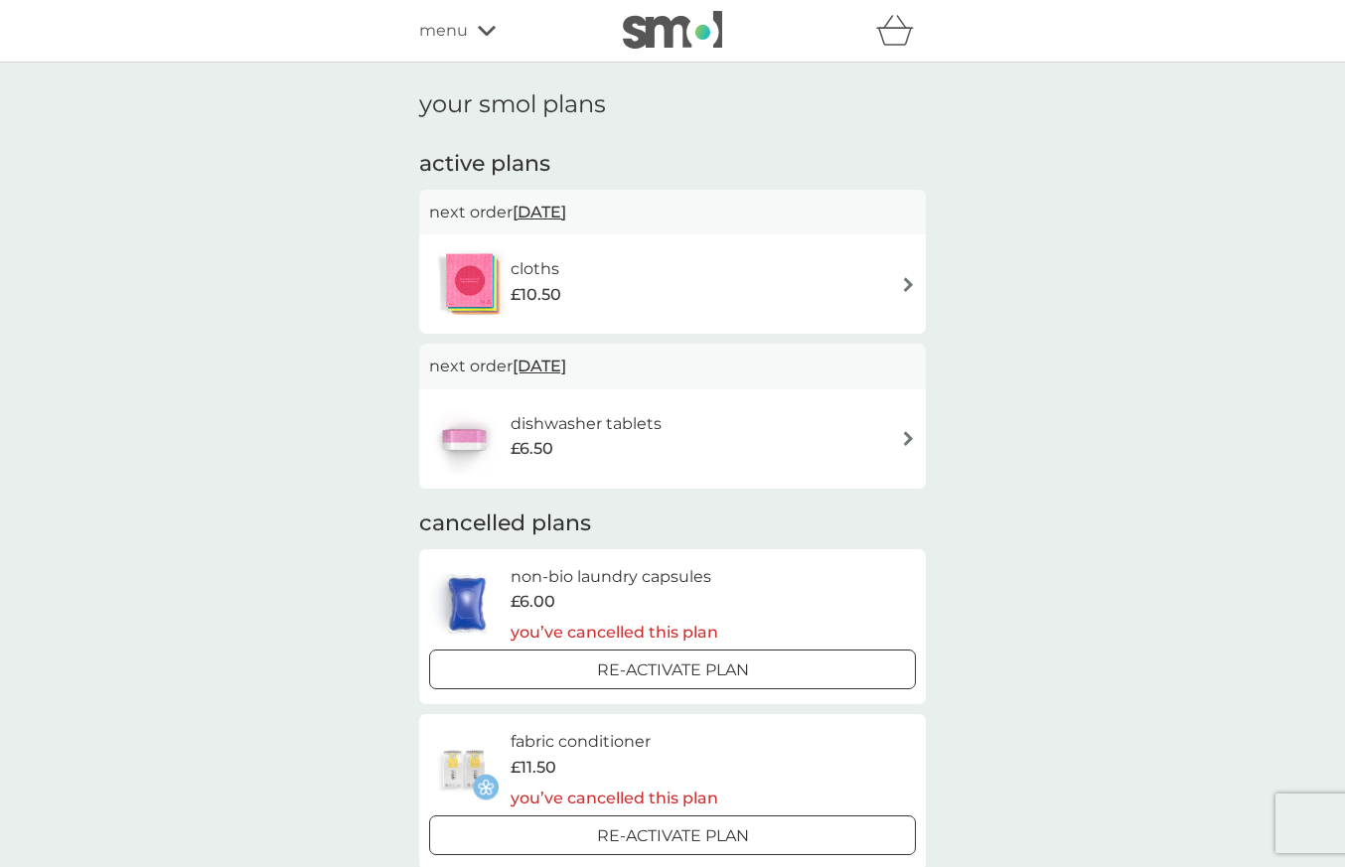
click at [906, 285] on img at bounding box center [908, 284] width 15 height 15
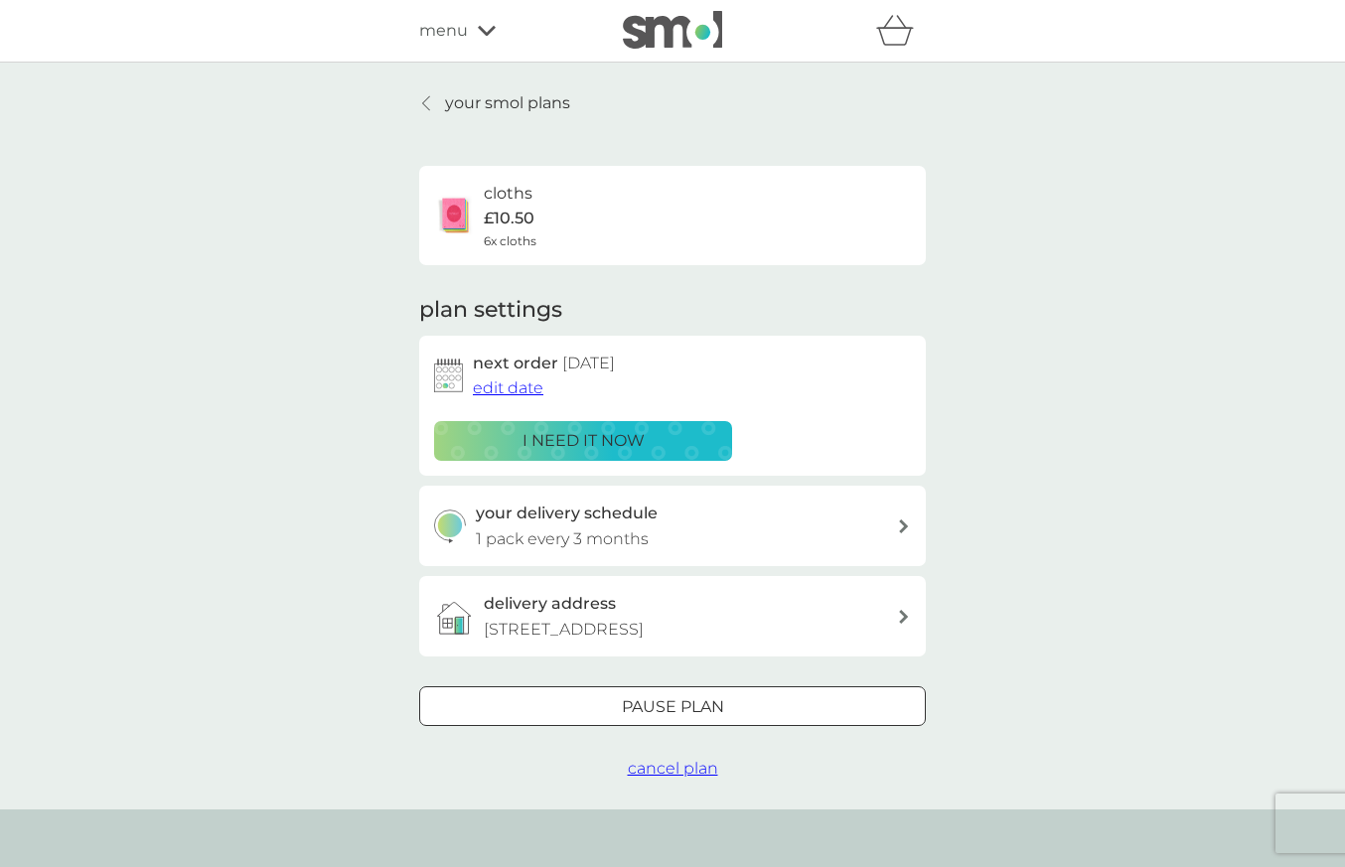
click at [673, 766] on span "cancel plan" at bounding box center [673, 768] width 90 height 19
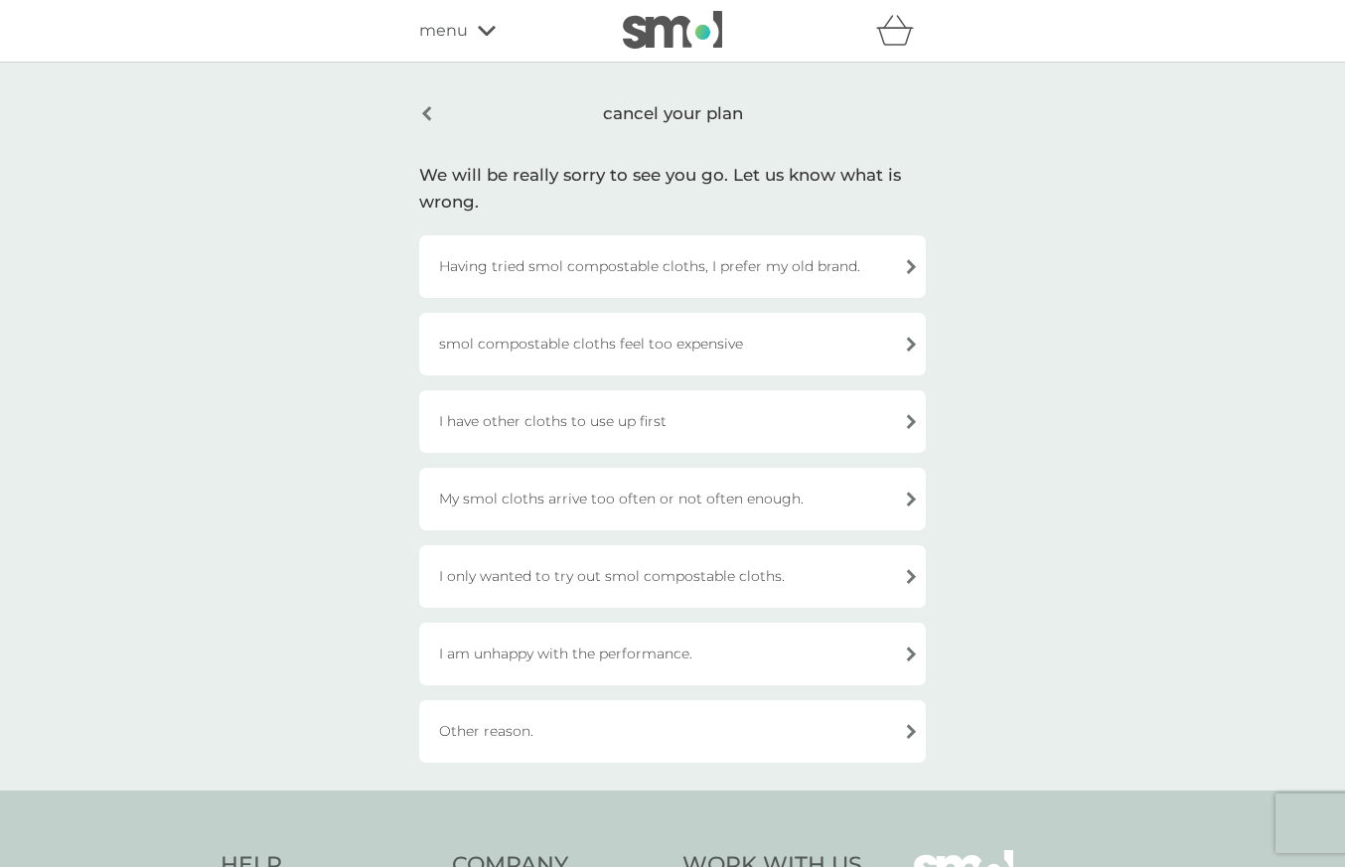
click at [658, 725] on div "Other reason." at bounding box center [672, 731] width 507 height 63
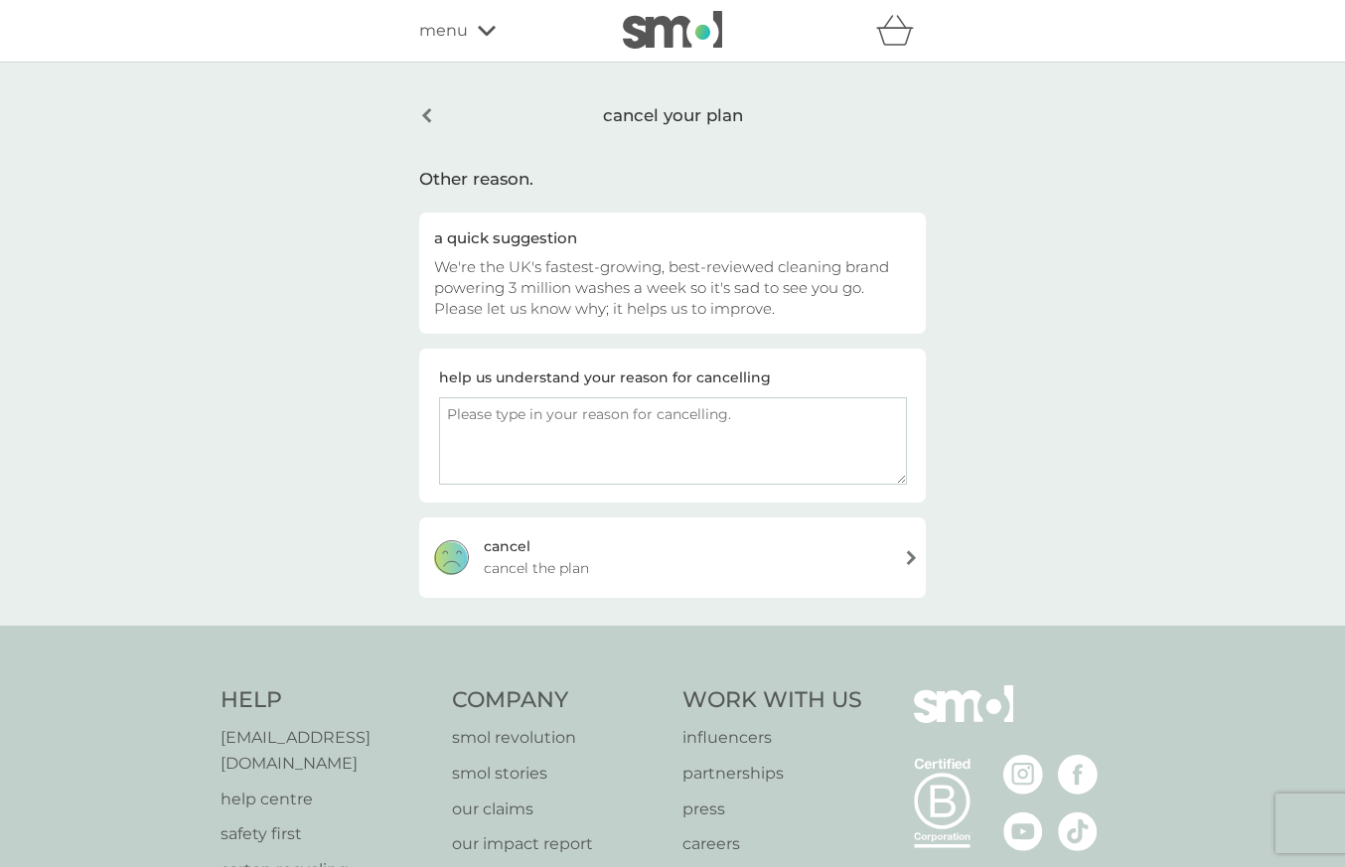
click at [518, 569] on span "cancel the plan" at bounding box center [536, 568] width 105 height 22
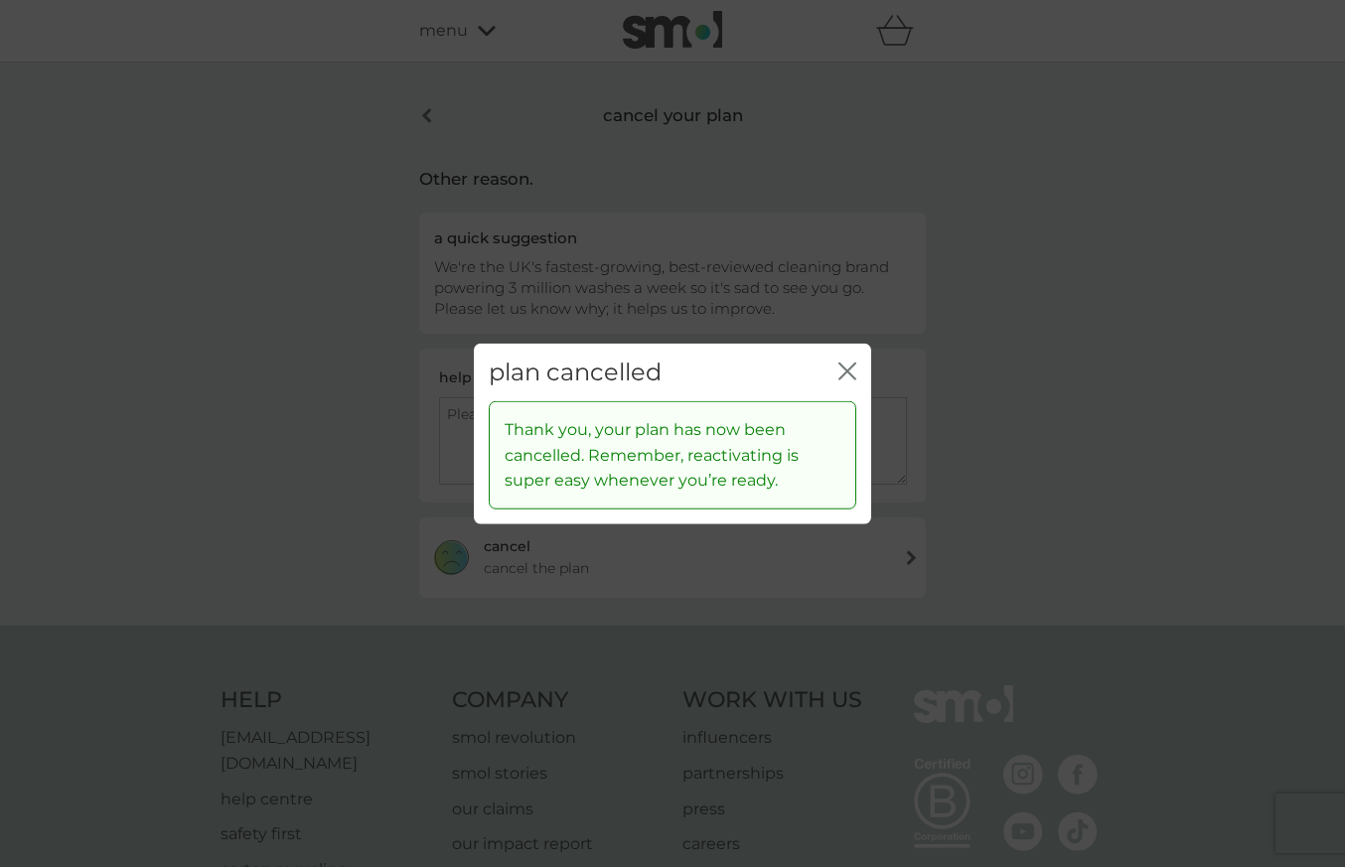
click at [852, 367] on icon "close" at bounding box center [851, 371] width 8 height 16
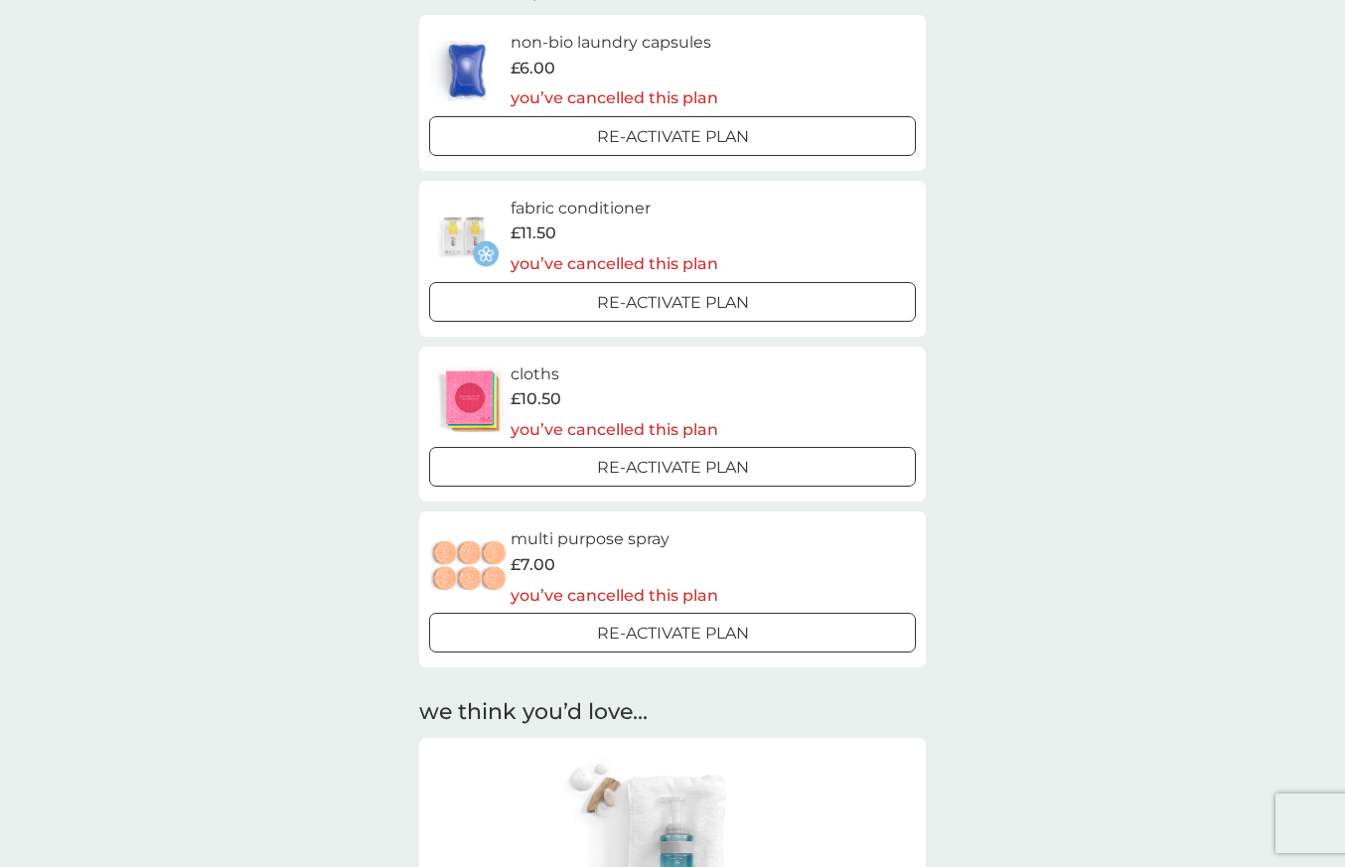
scroll to position [619, 0]
